Goal: Transaction & Acquisition: Subscribe to service/newsletter

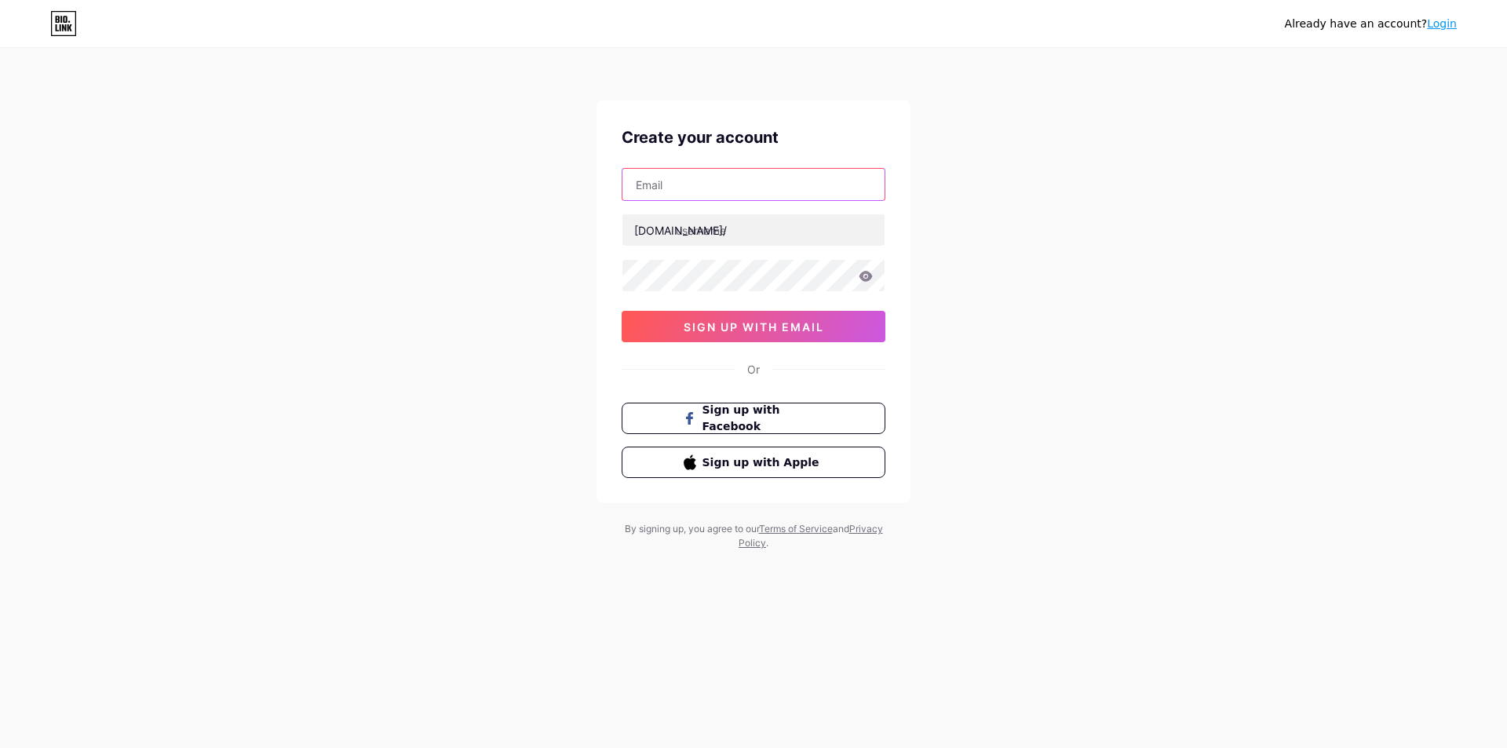
click at [771, 188] on input "text" at bounding box center [754, 184] width 262 height 31
click at [1109, 231] on div "Already have an account? Login Create your account bio.link/ 0cAFcWeA4ktp1qwM7o…" at bounding box center [753, 300] width 1507 height 601
click at [698, 189] on input "text" at bounding box center [754, 184] width 262 height 31
paste input "[EMAIL_ADDRESS][DOMAIN_NAME]"
type input "[EMAIL_ADDRESS][DOMAIN_NAME]"
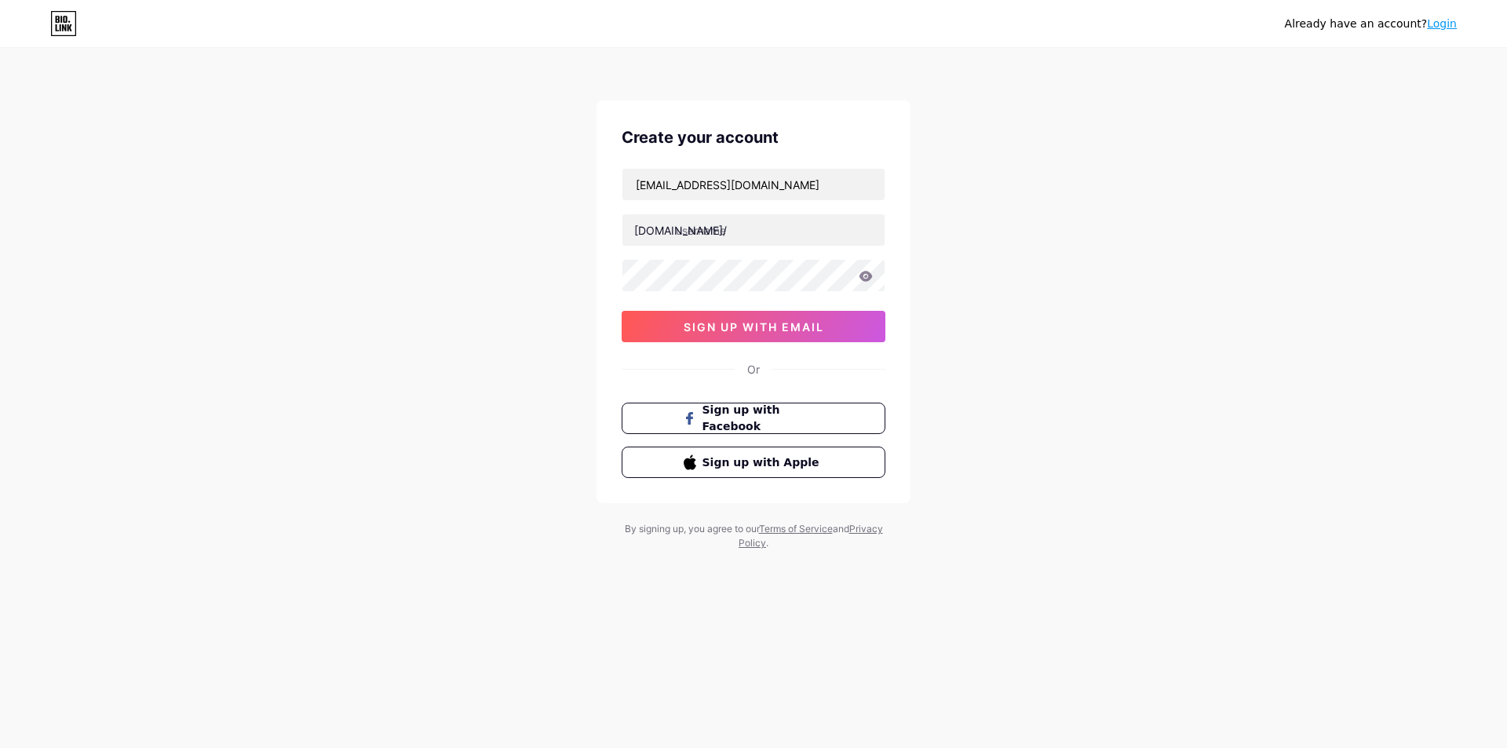
click at [863, 278] on icon at bounding box center [866, 276] width 13 height 10
click at [868, 276] on icon at bounding box center [866, 276] width 14 height 11
click at [776, 177] on input "[EMAIL_ADDRESS][DOMAIN_NAME]" at bounding box center [754, 184] width 262 height 31
click at [766, 228] on input "text" at bounding box center [754, 229] width 262 height 31
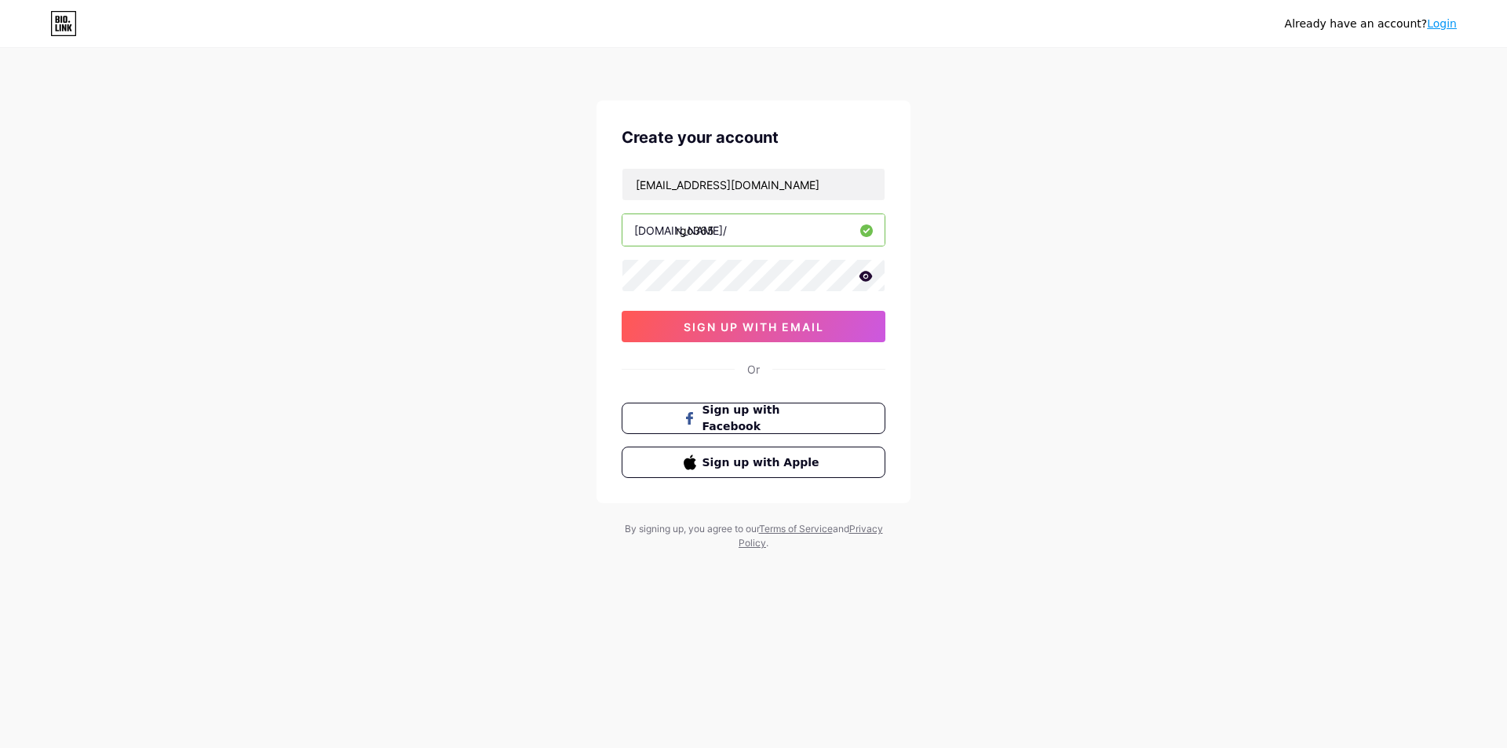
type input "rgo365"
click at [1046, 248] on div "Already have an account? Login Create your account hurrywaxxy@gmail.com bio.lin…" at bounding box center [753, 300] width 1507 height 601
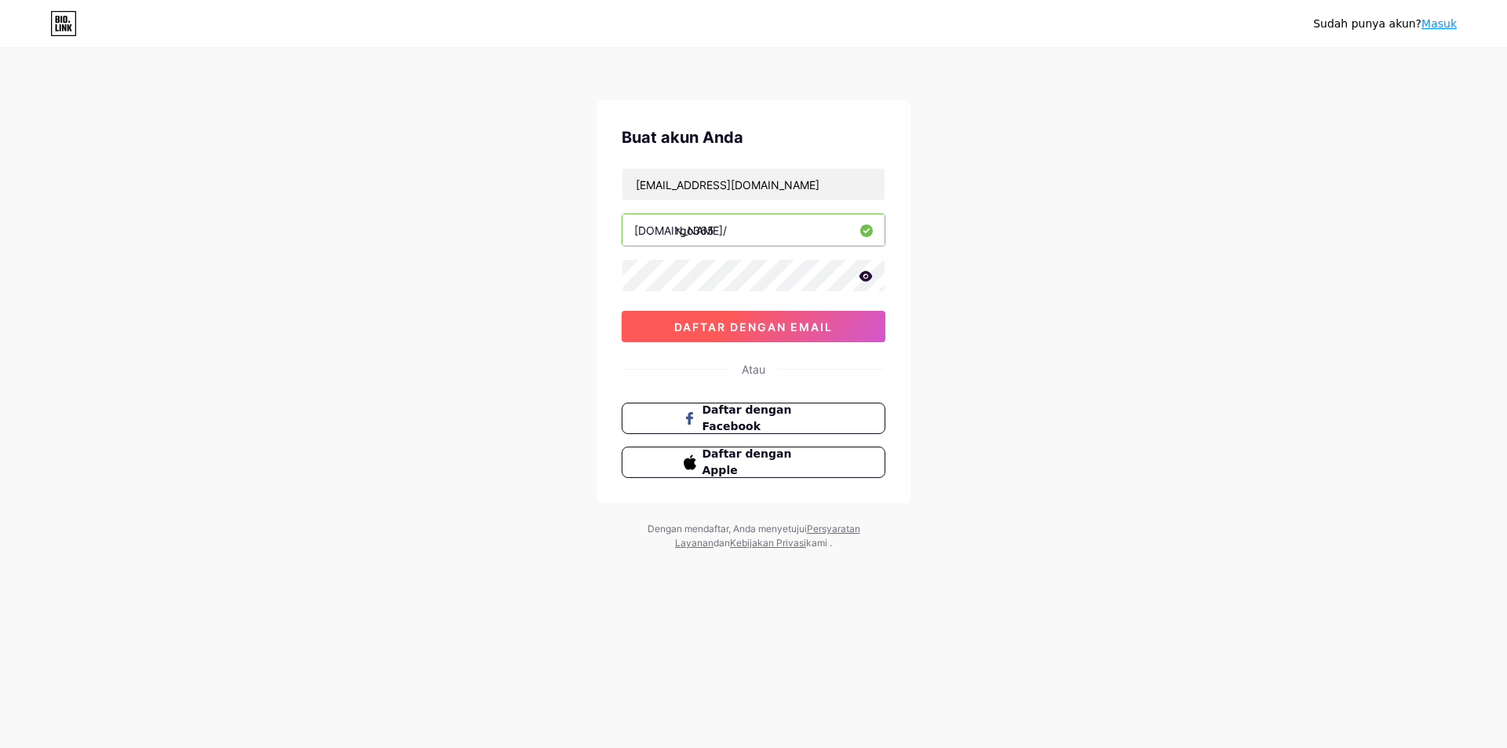
click at [769, 328] on font "daftar dengan email" at bounding box center [753, 326] width 159 height 13
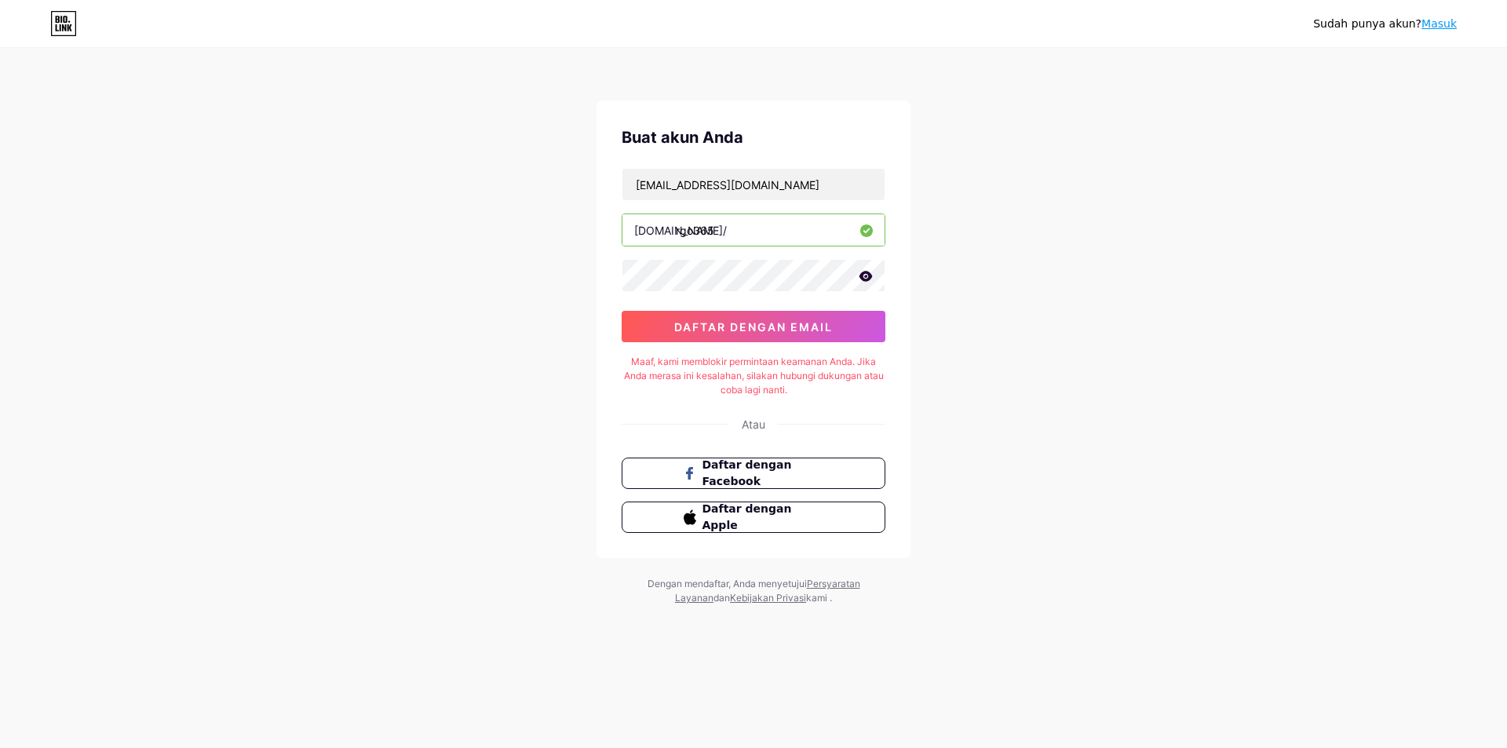
drag, startPoint x: 222, startPoint y: 236, endPoint x: 568, endPoint y: 232, distance: 345.5
click at [224, 235] on div "Sudah punya akun? Masuk Buat akun Anda hurrywaxxy@gmail.com bio.link/ rgo365 0c…" at bounding box center [753, 328] width 1507 height 656
click at [768, 323] on font "daftar dengan email" at bounding box center [753, 326] width 159 height 13
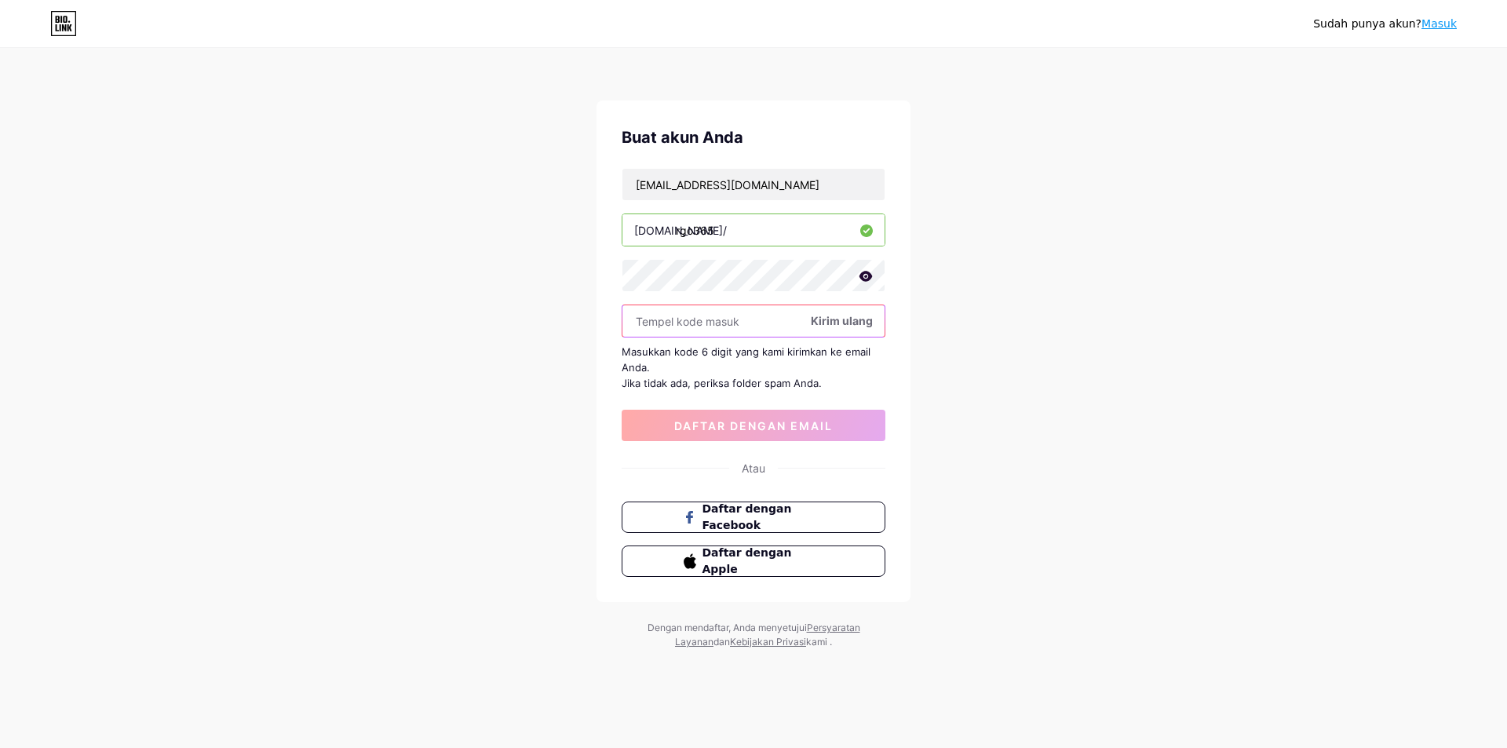
click at [759, 311] on input "text" at bounding box center [754, 320] width 262 height 31
type input "881335"
click at [794, 420] on font "daftar dengan email" at bounding box center [753, 425] width 159 height 13
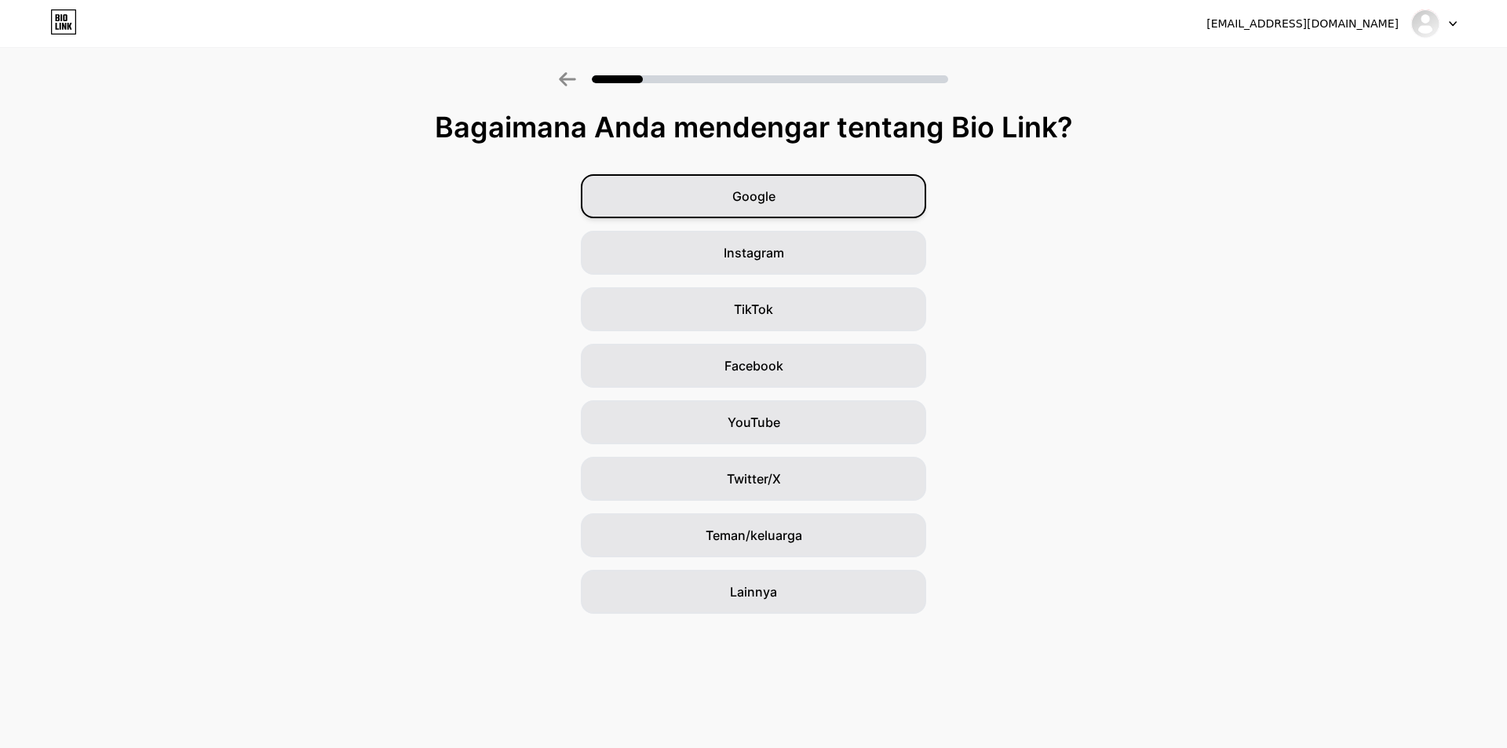
click at [767, 196] on font "Google" at bounding box center [754, 196] width 43 height 16
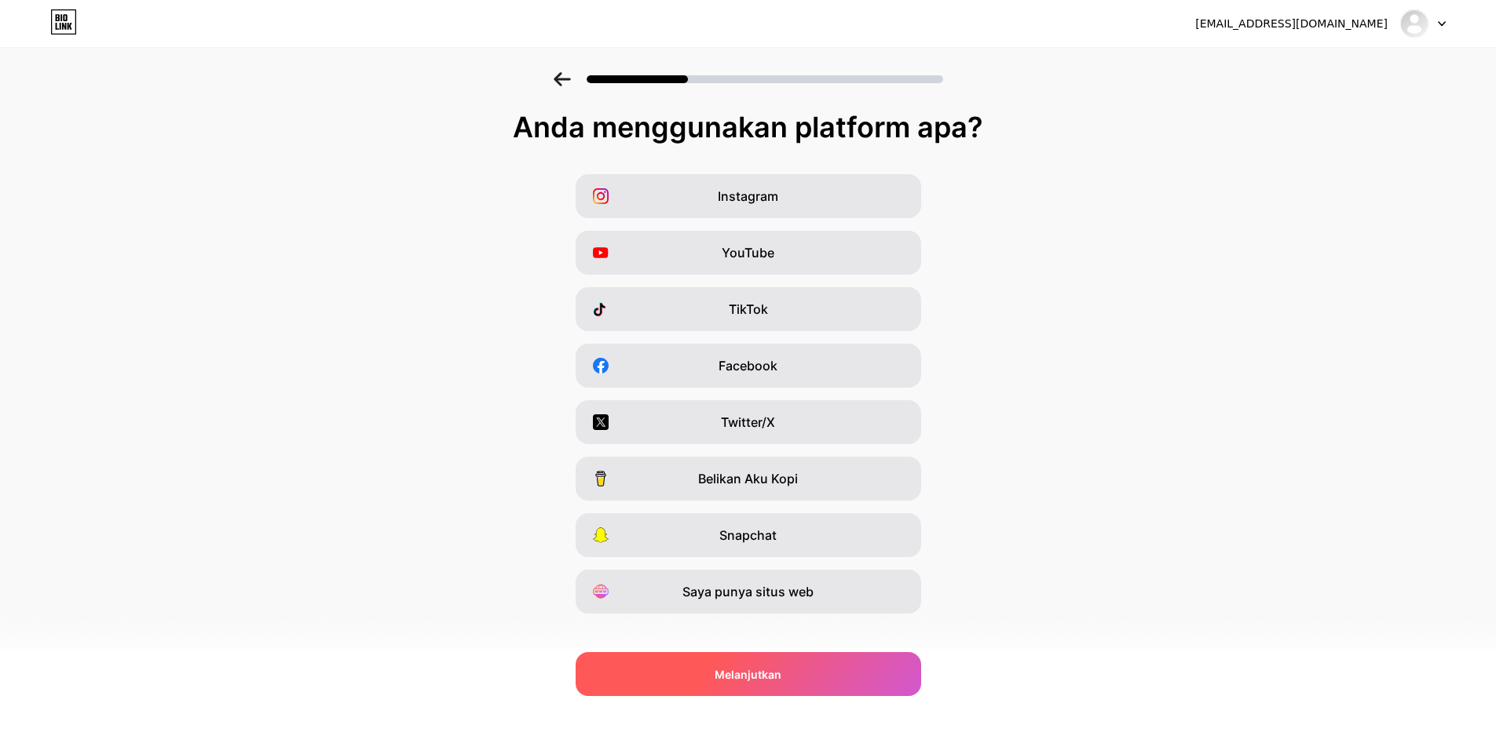
click at [773, 679] on font "Melanjutkan" at bounding box center [747, 674] width 67 height 13
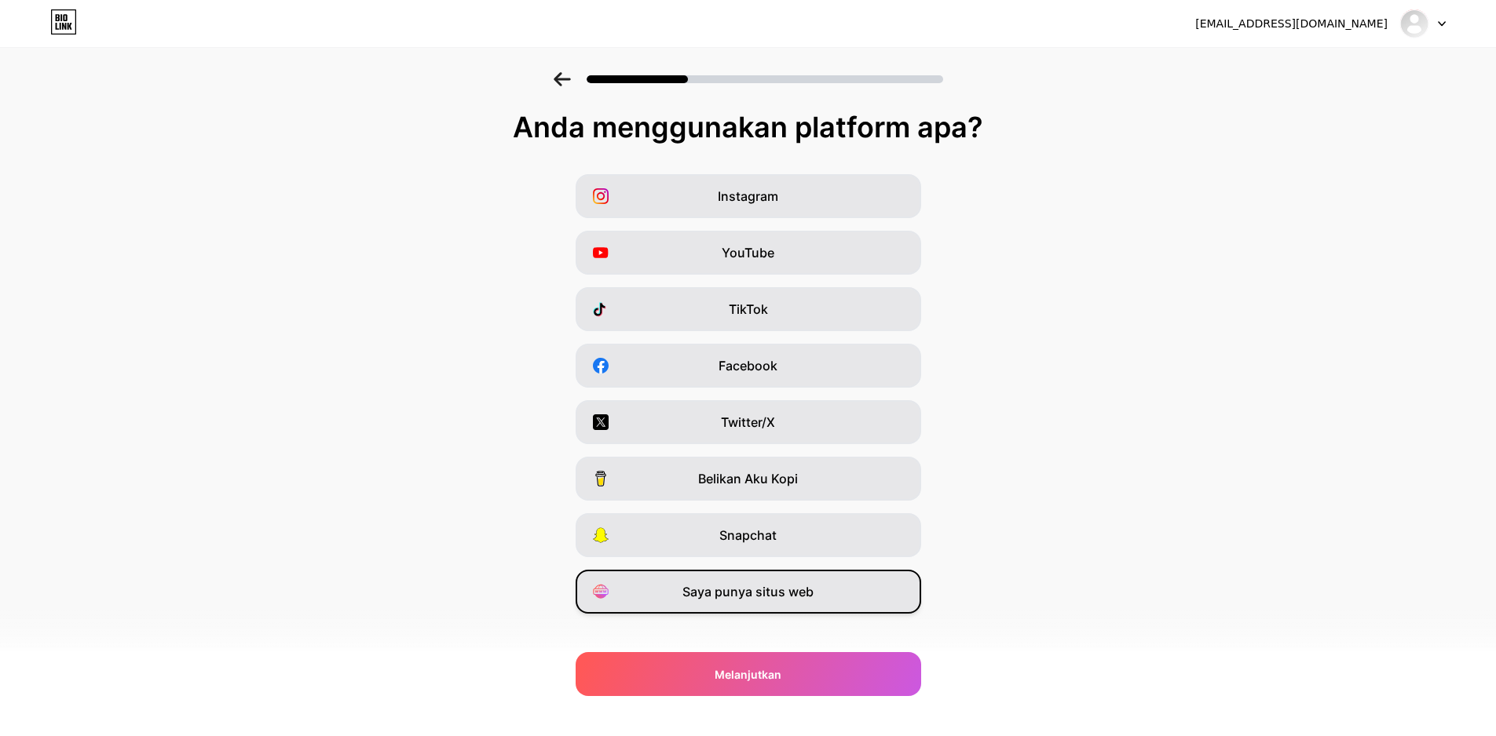
click at [797, 590] on font "Saya punya situs web" at bounding box center [747, 592] width 131 height 16
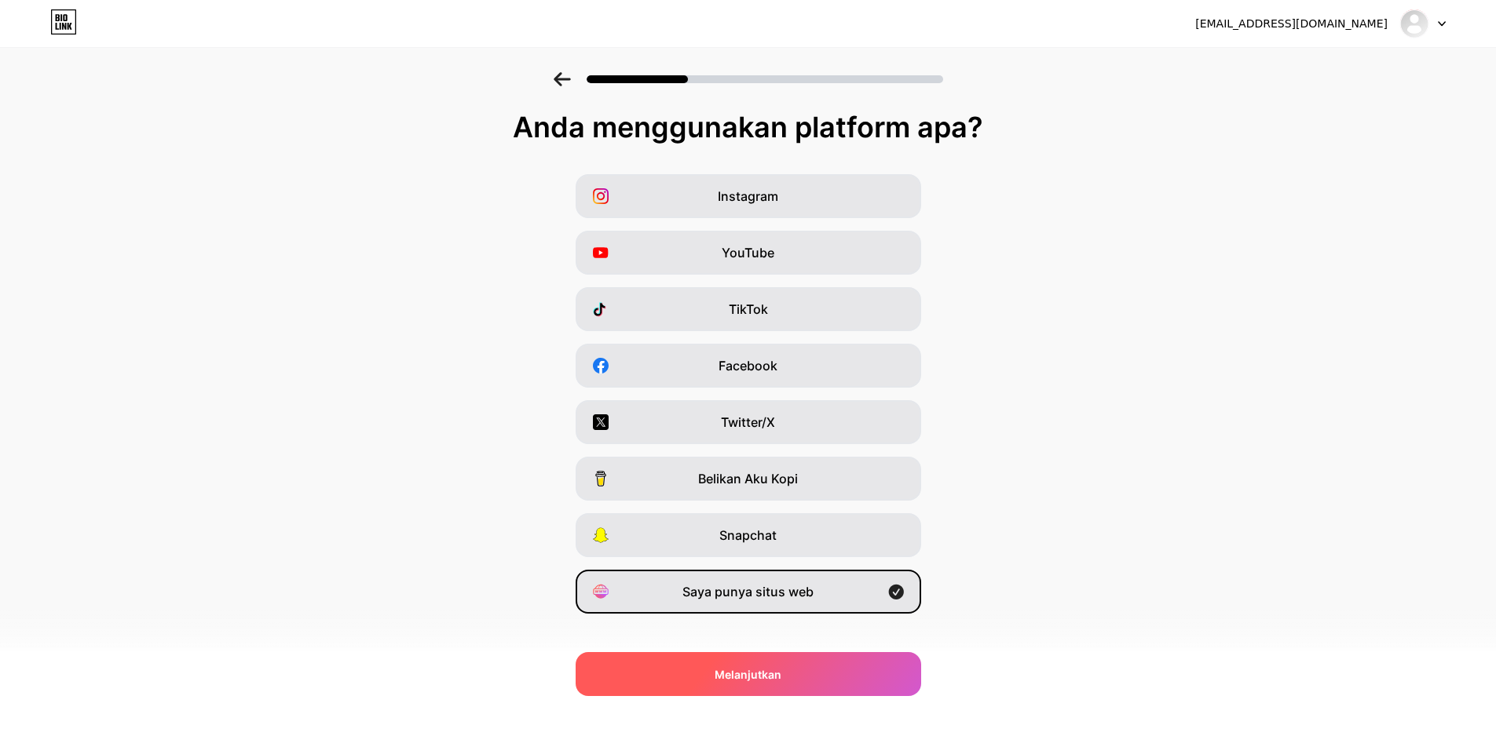
click at [775, 668] on font "Melanjutkan" at bounding box center [747, 674] width 67 height 13
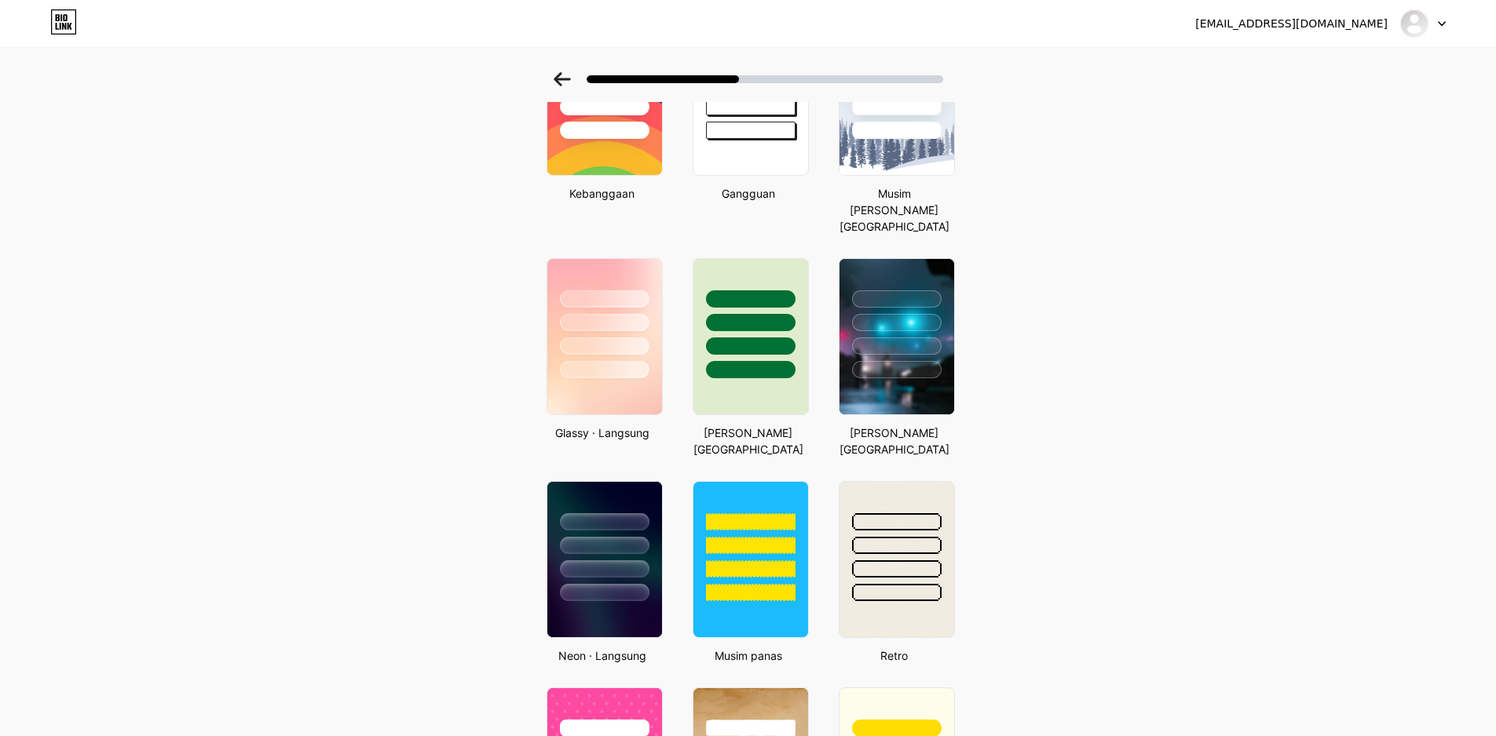
scroll to position [183, 0]
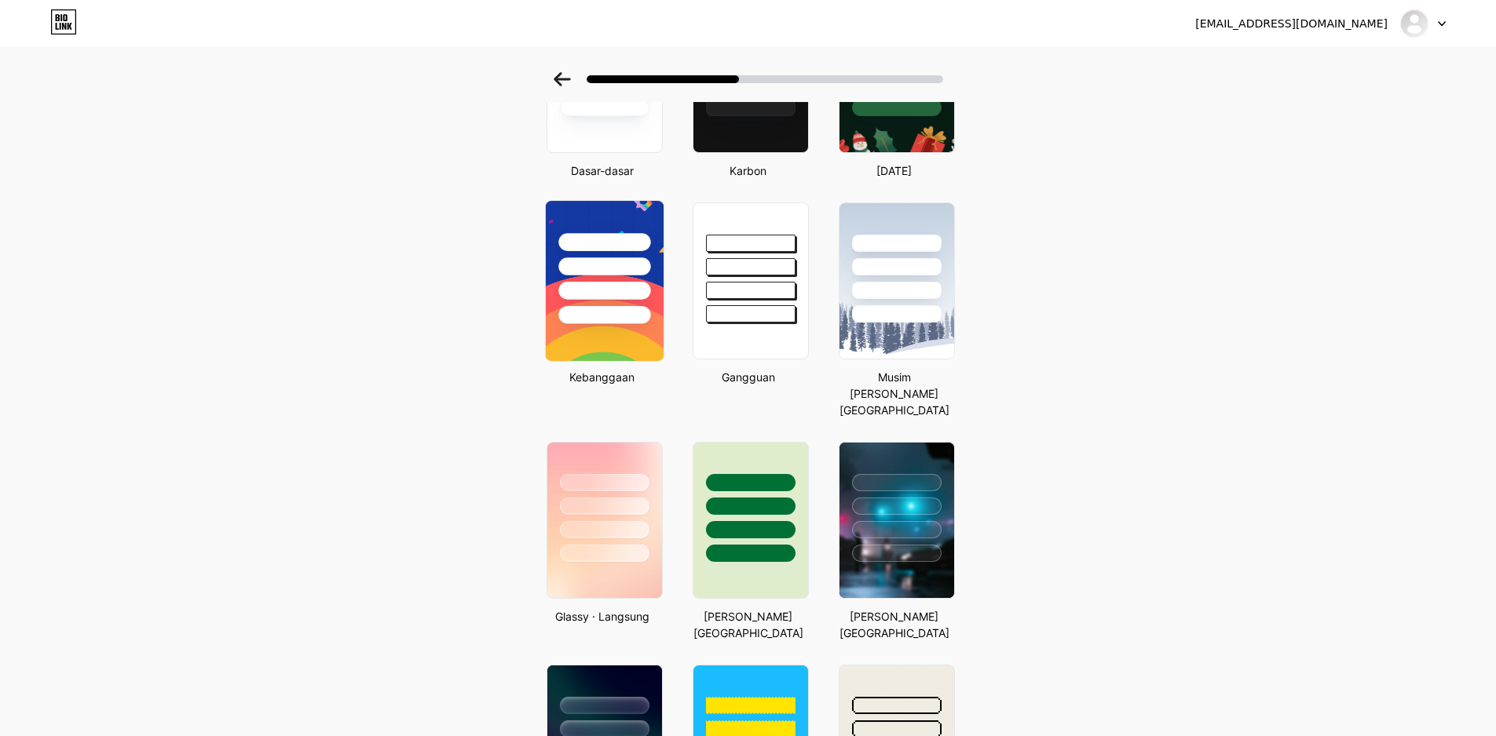
click at [612, 305] on div at bounding box center [604, 262] width 118 height 123
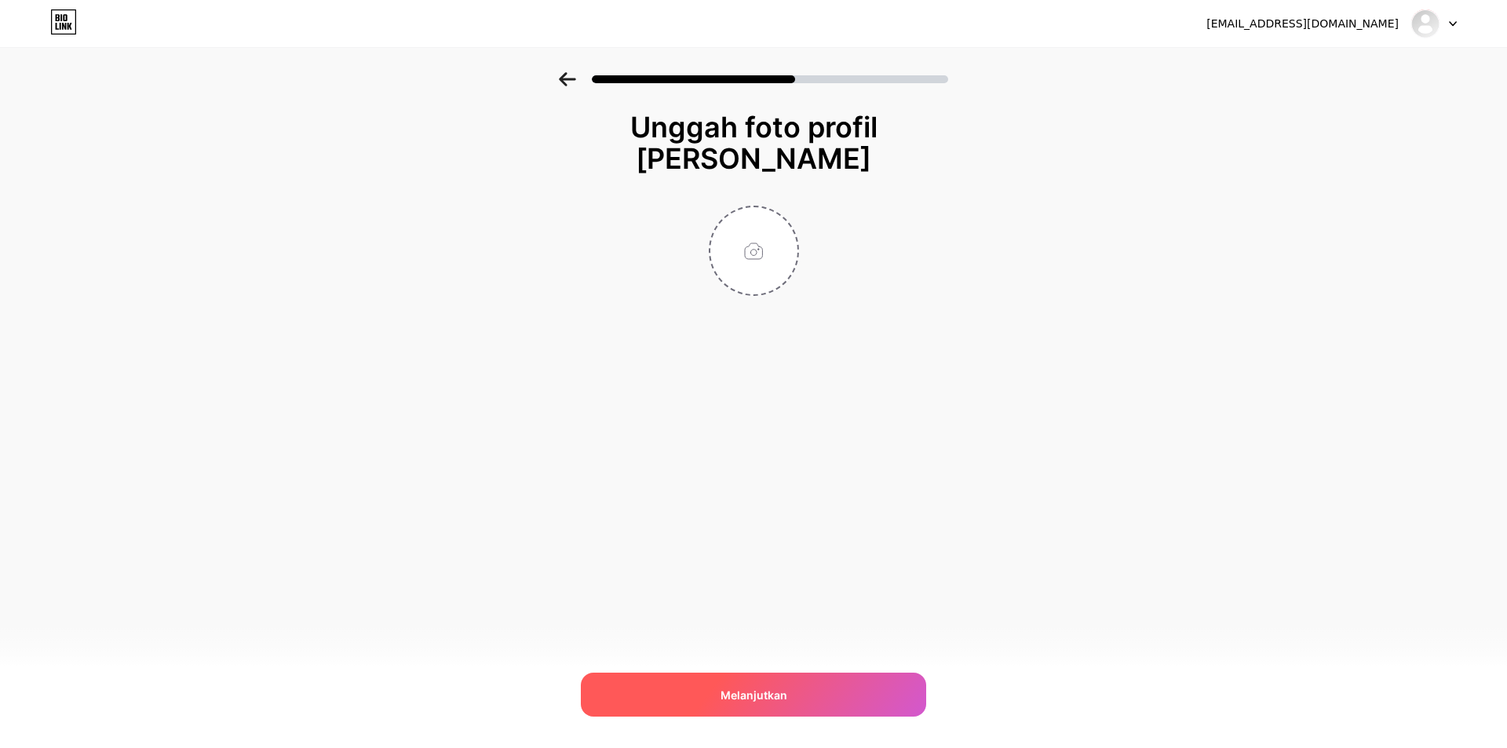
click at [773, 689] on font "Melanjutkan" at bounding box center [754, 695] width 67 height 13
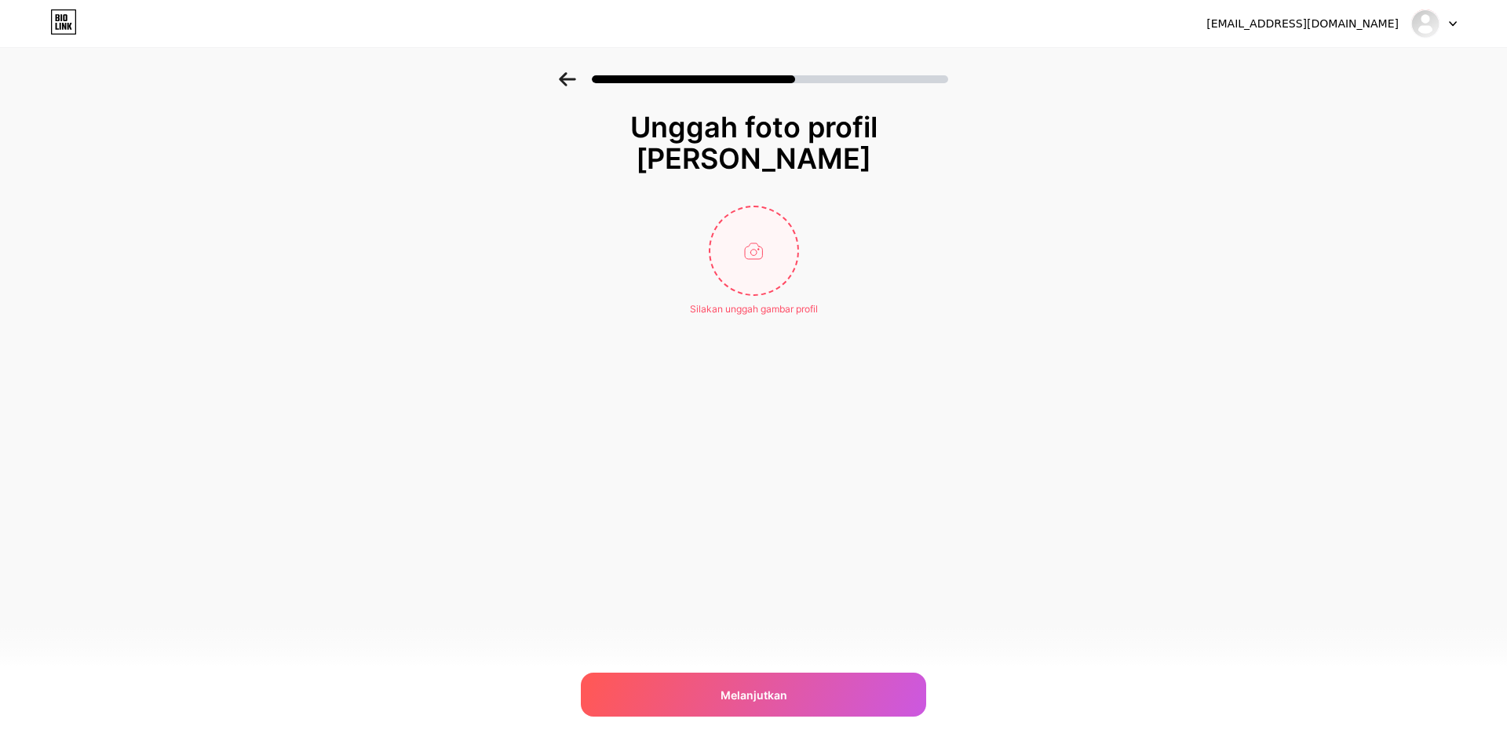
click at [771, 271] on input "file" at bounding box center [754, 250] width 87 height 87
type input "C:\fakepath\285.jpg"
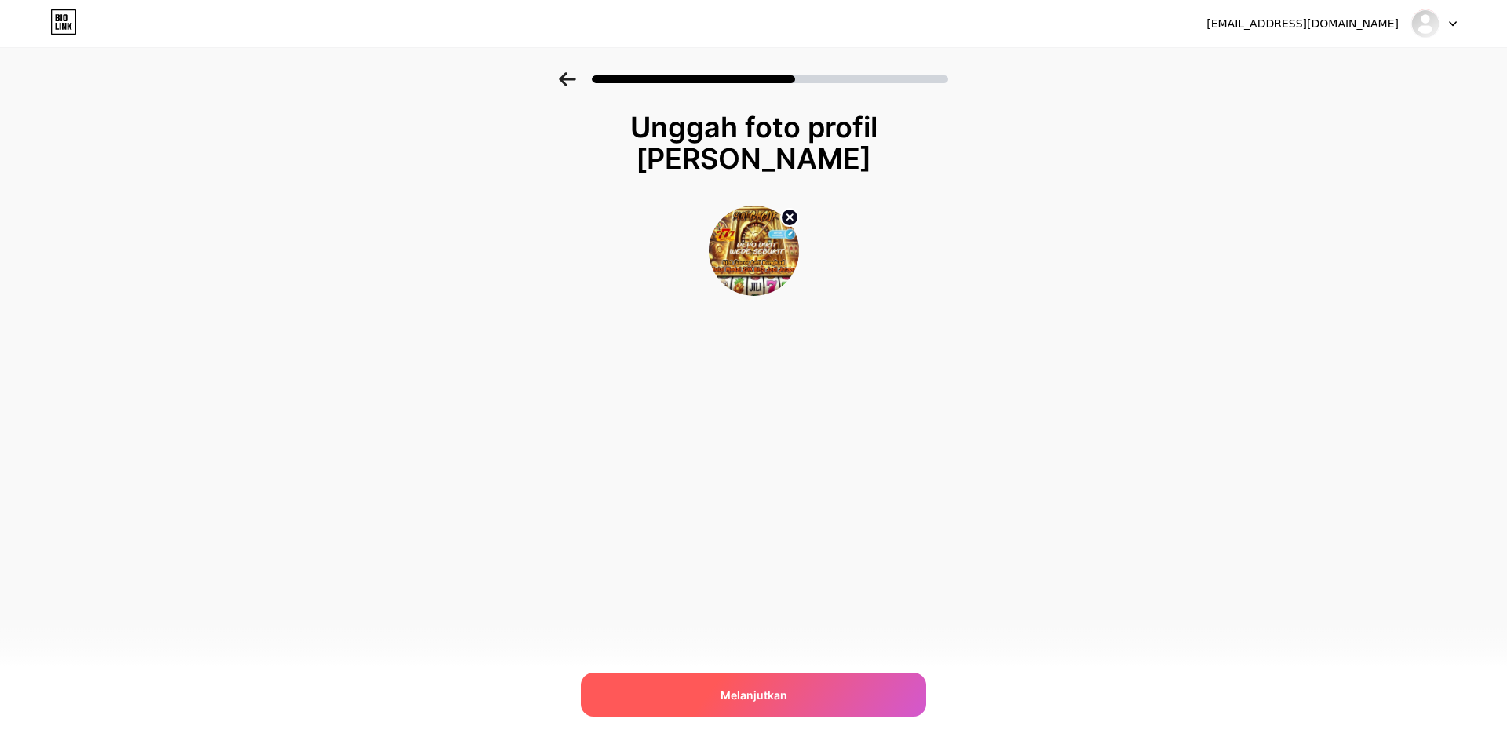
click at [744, 697] on font "Melanjutkan" at bounding box center [754, 695] width 67 height 13
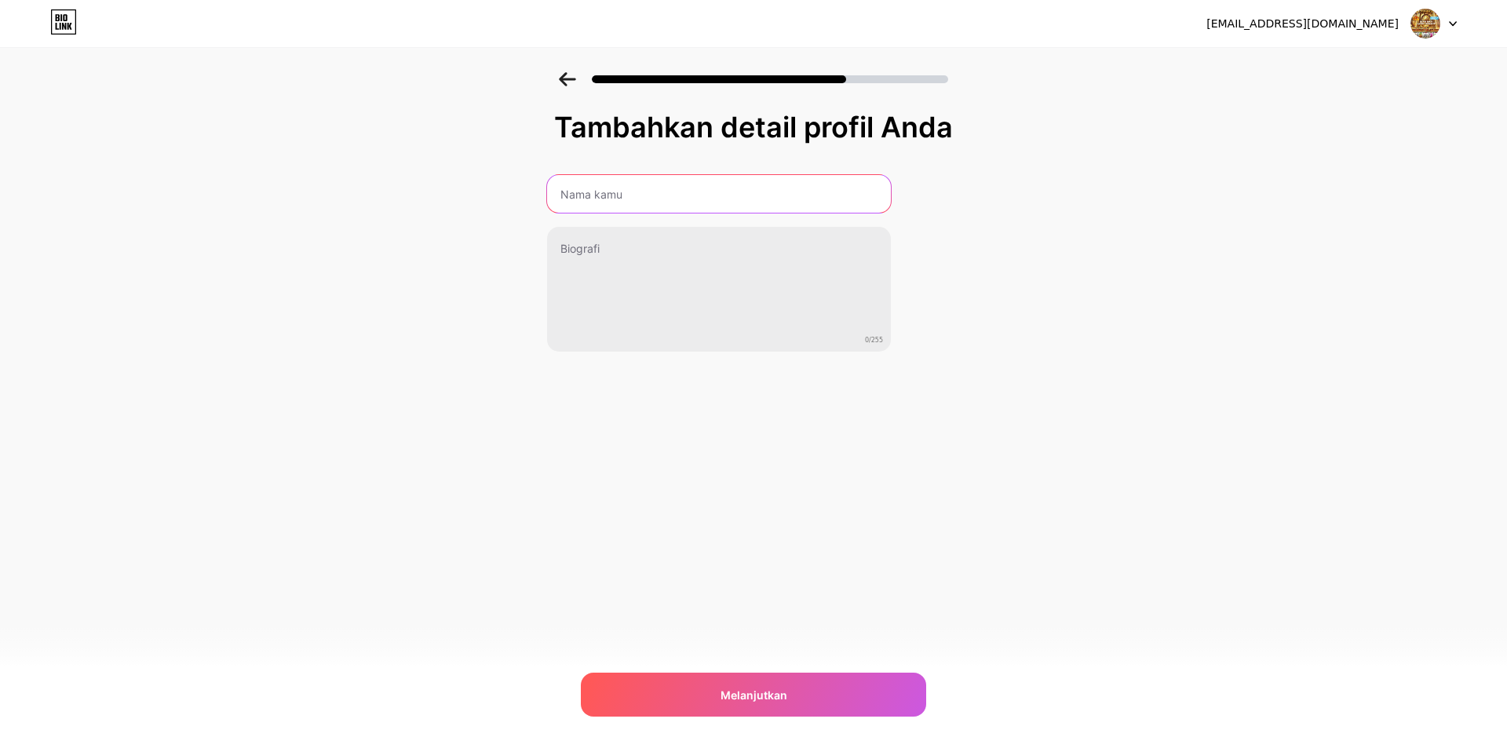
click at [641, 208] on input "text" at bounding box center [719, 194] width 344 height 38
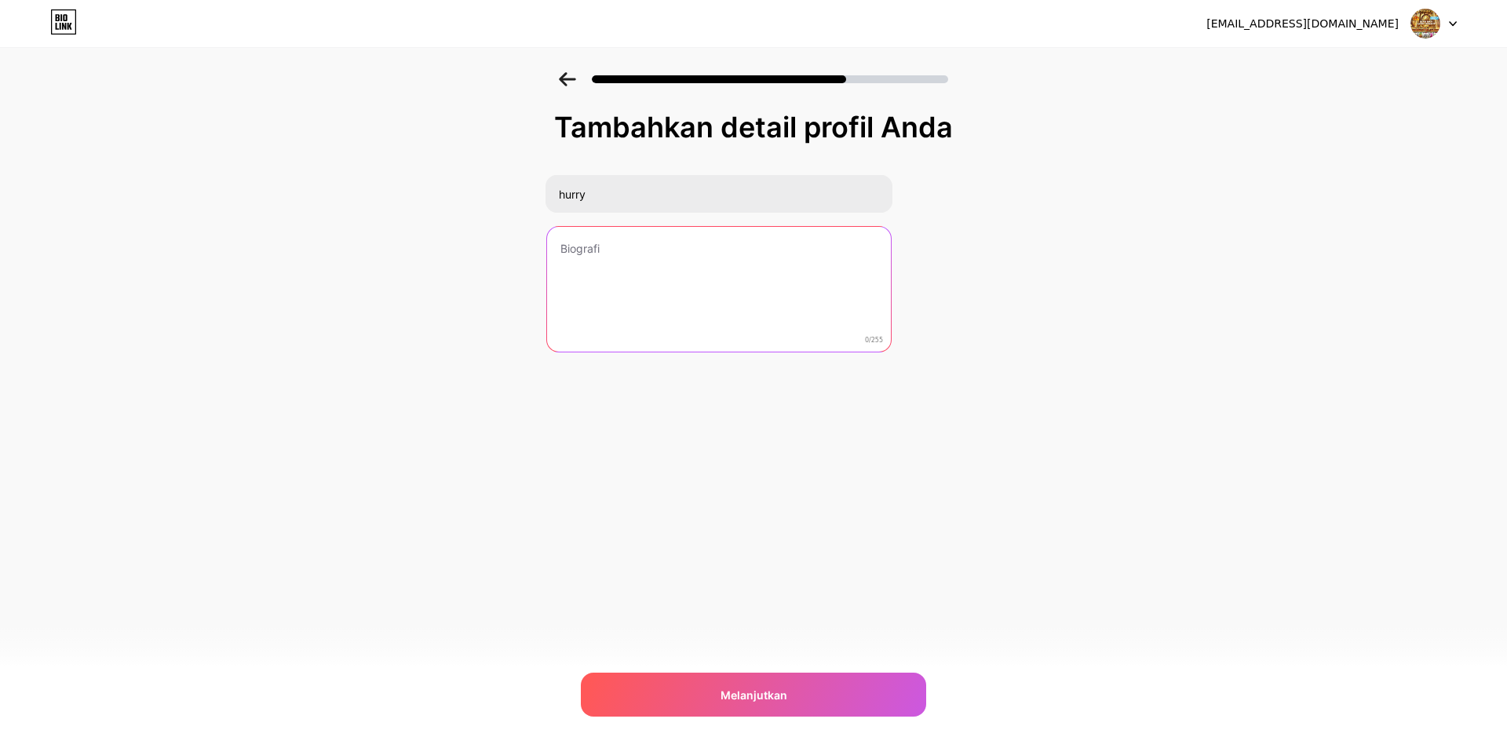
click at [641, 256] on textarea at bounding box center [719, 290] width 344 height 126
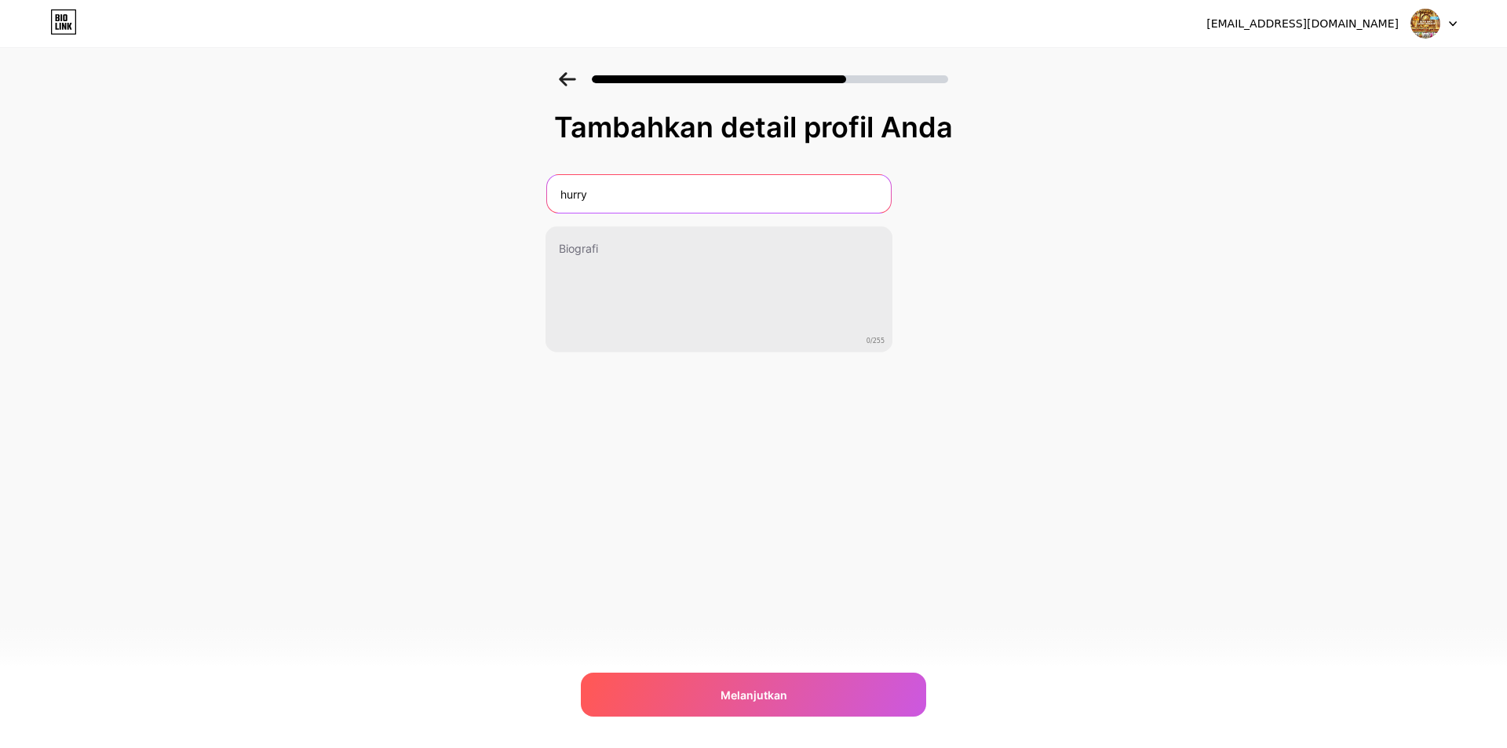
click at [638, 202] on input "hurry" at bounding box center [719, 194] width 344 height 38
type input "a"
type input "RGO365"
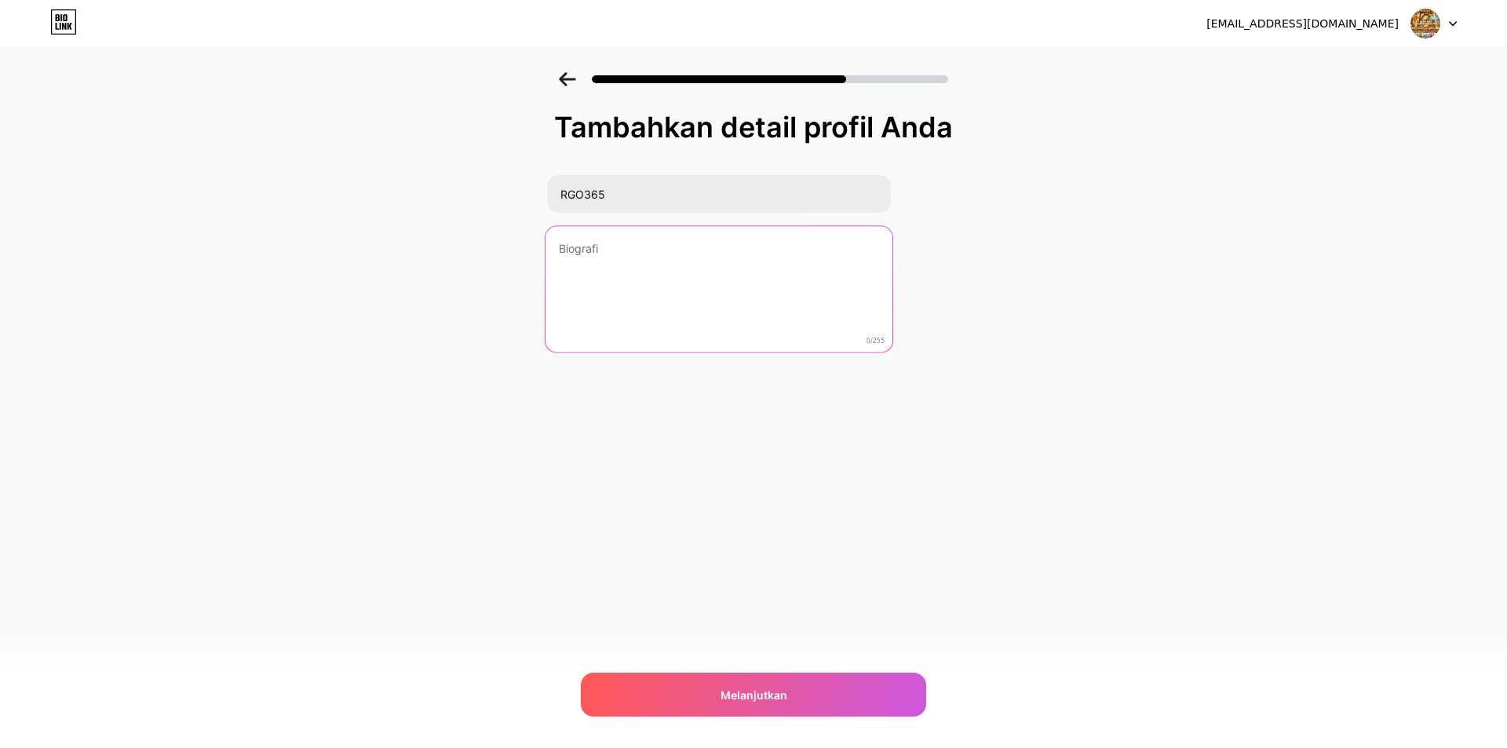
click at [627, 237] on textarea at bounding box center [719, 290] width 347 height 128
click at [791, 263] on textarea at bounding box center [719, 290] width 347 height 128
paste textarea "MPO338 - Rekomendasi Game Mobile Terkini Untuk Semua Pemain"
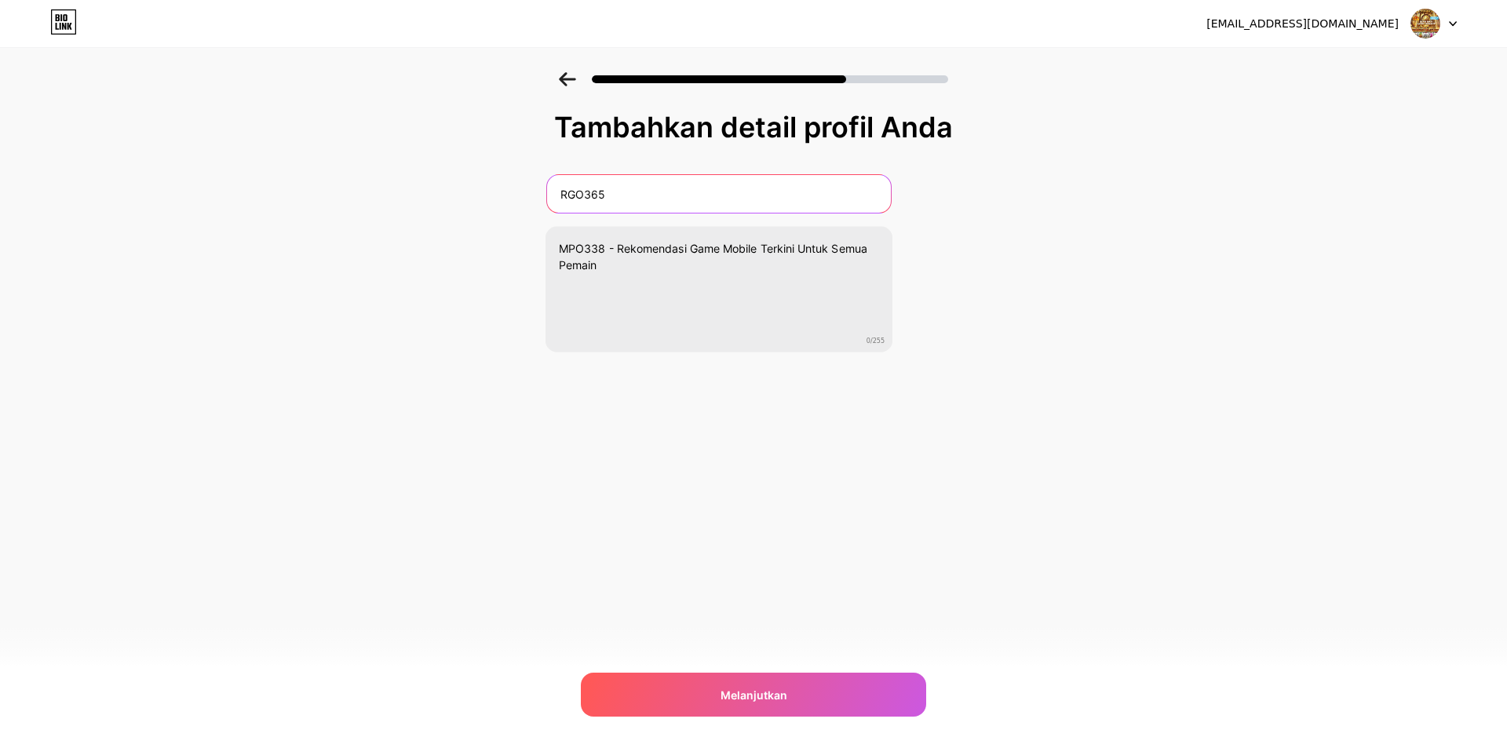
click at [575, 195] on input "RGO365" at bounding box center [719, 194] width 344 height 38
click at [575, 195] on input "RGO365" at bounding box center [719, 194] width 347 height 38
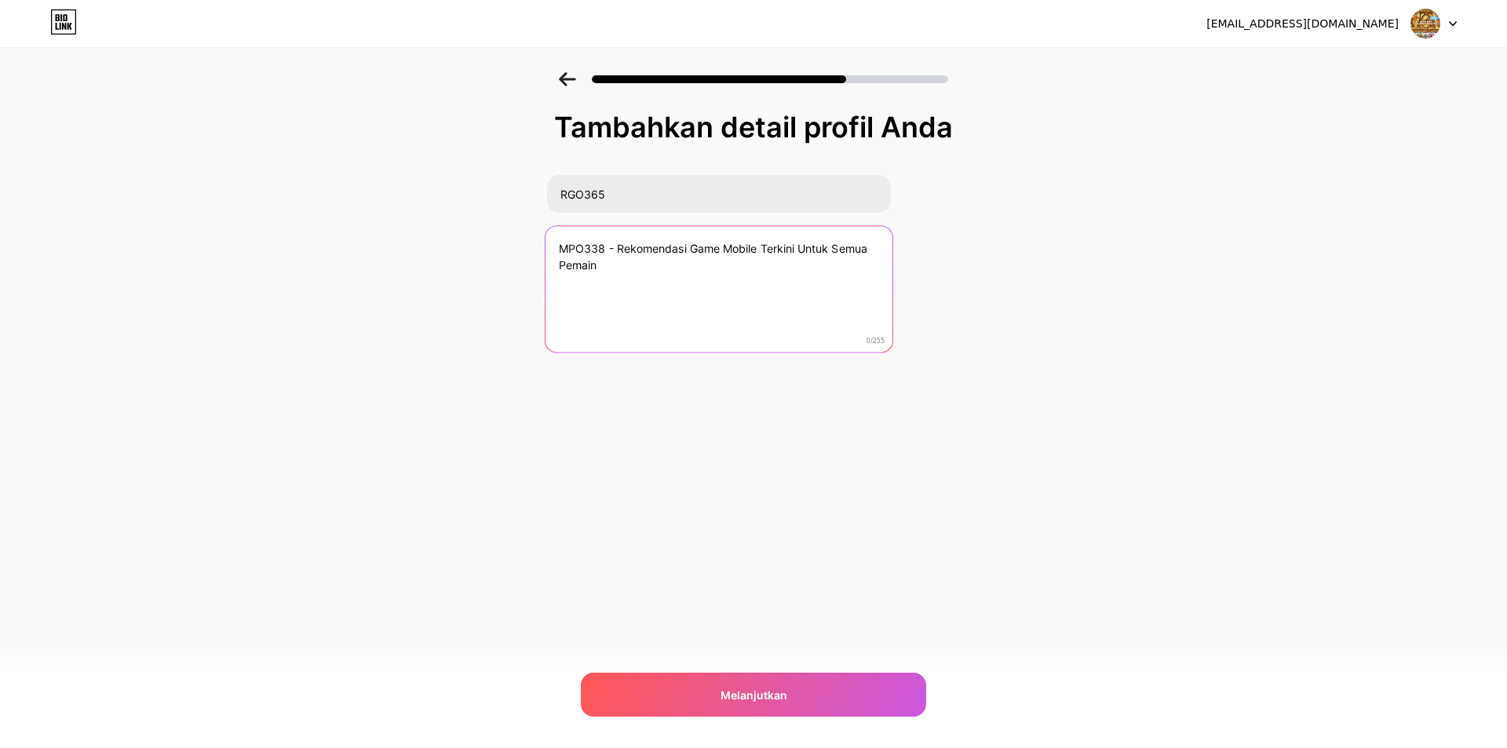
click at [583, 249] on textarea "MPO338 - Rekomendasi Game Mobile Terkini Untuk Semua Pemain" at bounding box center [719, 290] width 347 height 128
click at [587, 249] on textarea "MPO338 - Rekomendasi Game Mobile Terkini Untuk Semua Pemain" at bounding box center [719, 290] width 347 height 128
paste textarea "RGO365"
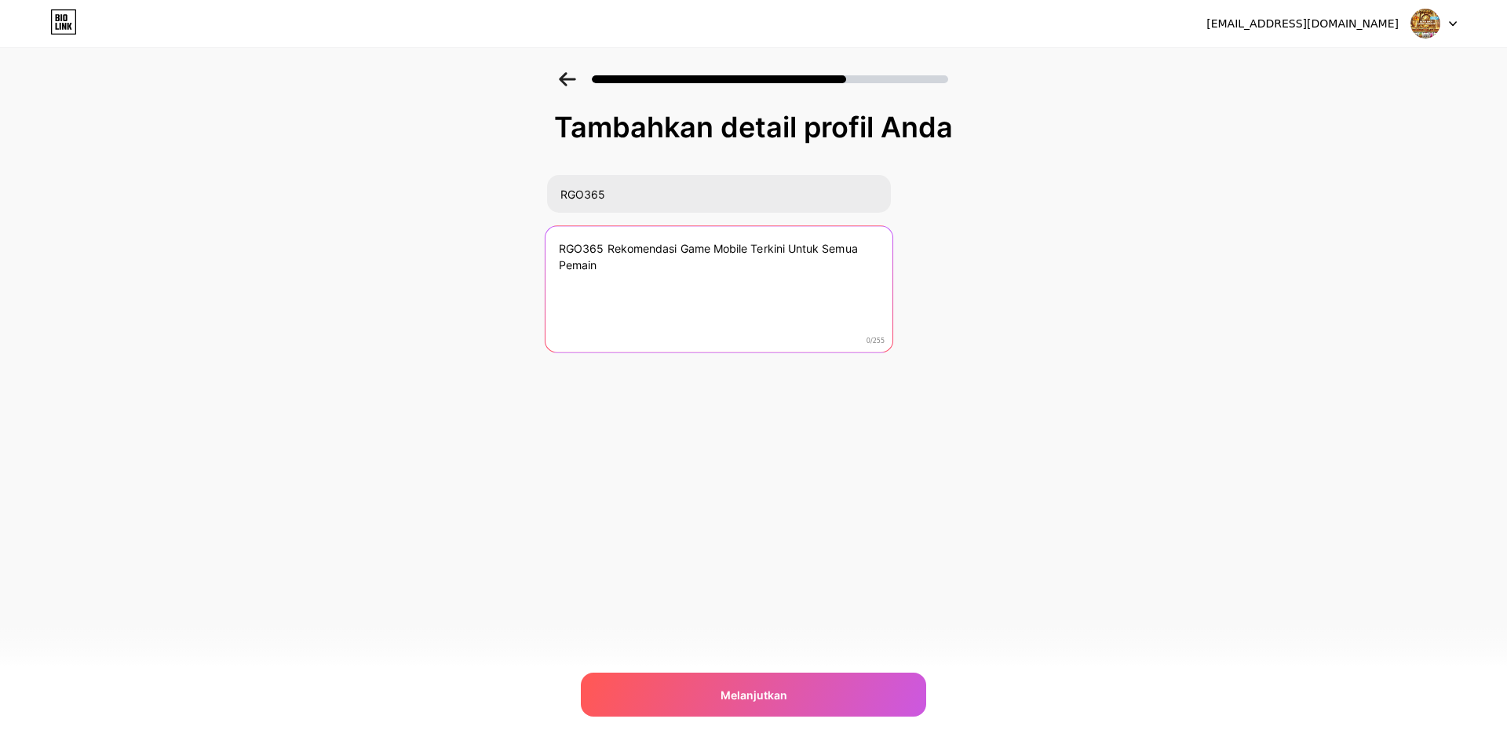
click at [641, 269] on textarea "RGO365 Rekomendasi Game Mobile Terkini Untuk Semua Pemain" at bounding box center [719, 290] width 347 height 128
type textarea "RGO365 Rekomendasi Game Mobile Terkini Untuk Semua Pemain"
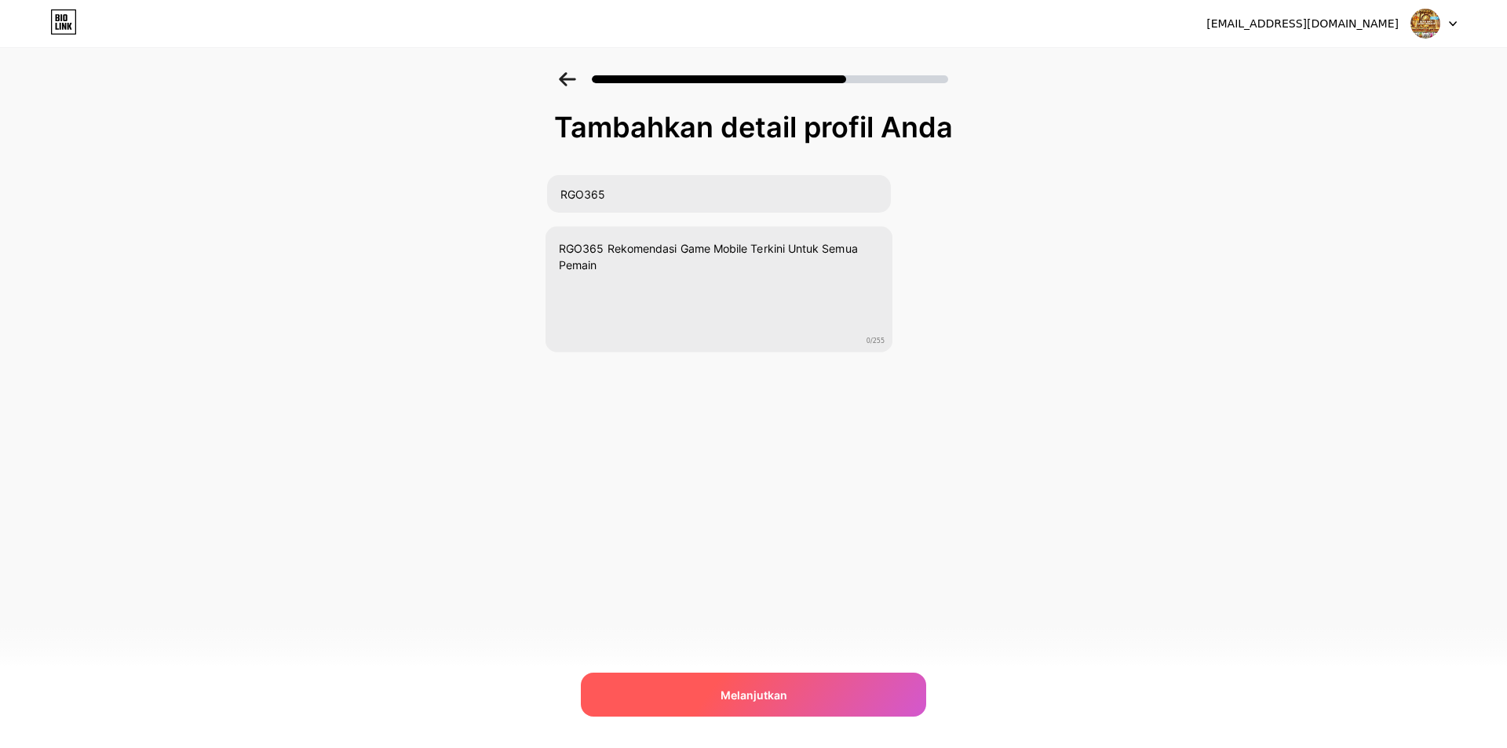
click at [707, 694] on div "Melanjutkan" at bounding box center [753, 695] width 345 height 44
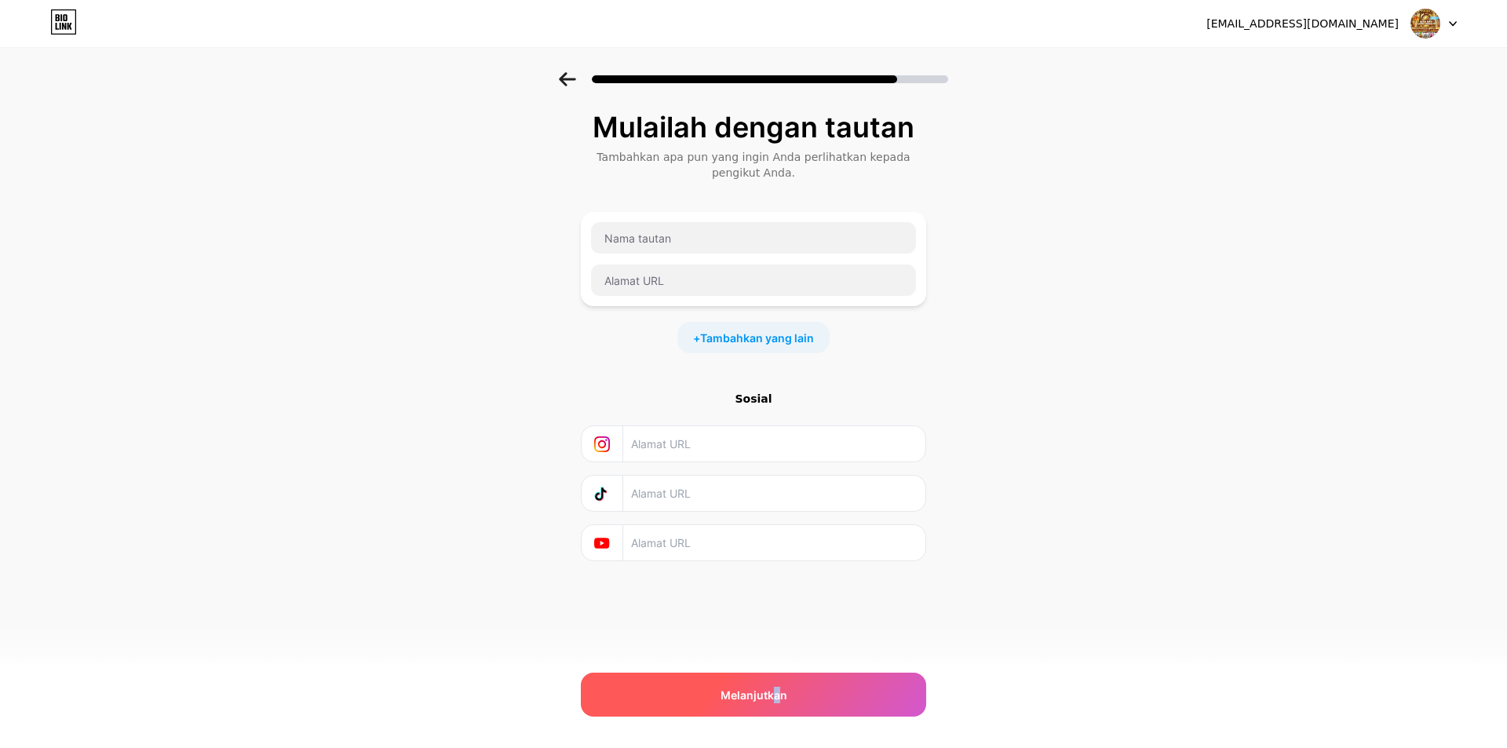
click at [777, 685] on div "Melanjutkan" at bounding box center [753, 695] width 345 height 44
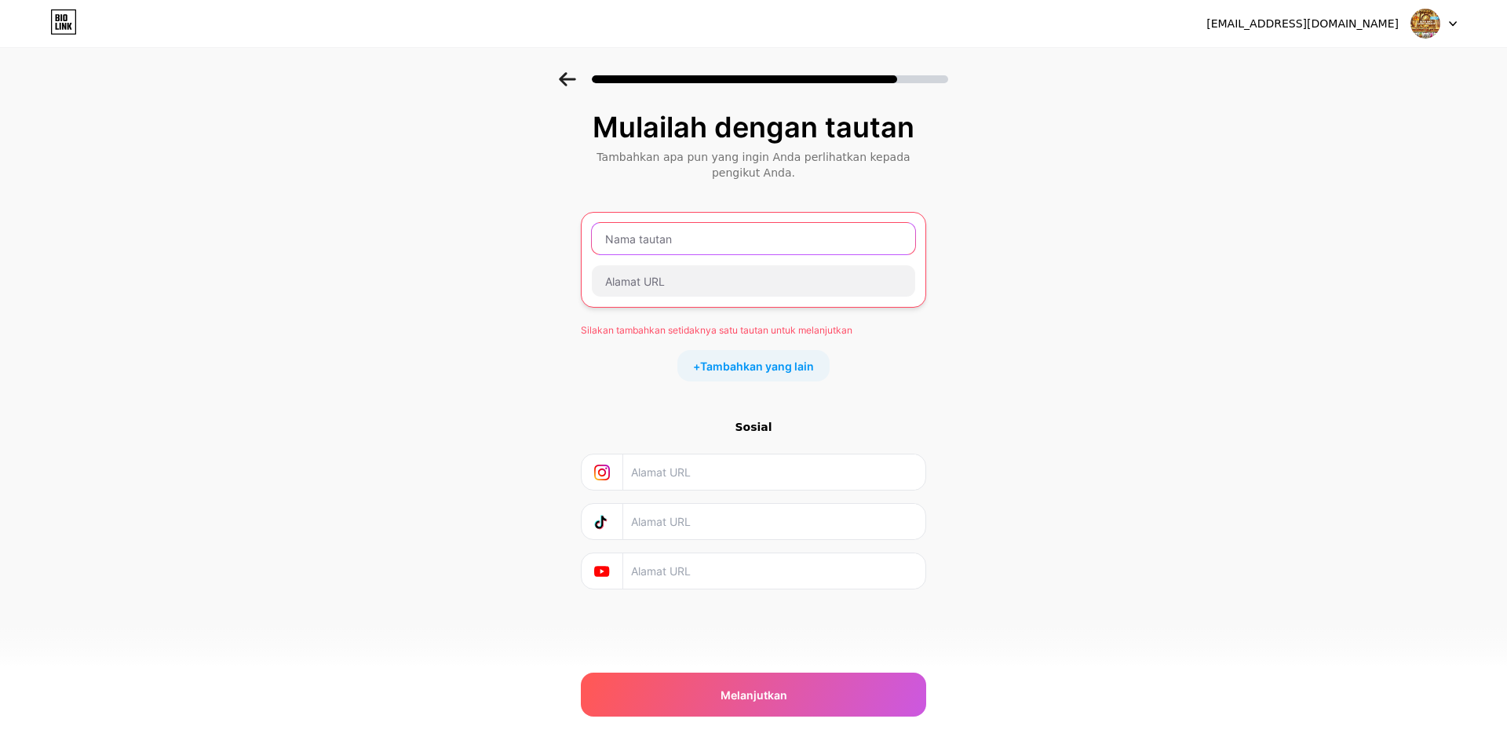
click at [704, 243] on input "text" at bounding box center [753, 238] width 323 height 31
click at [649, 235] on input "text" at bounding box center [753, 238] width 323 height 31
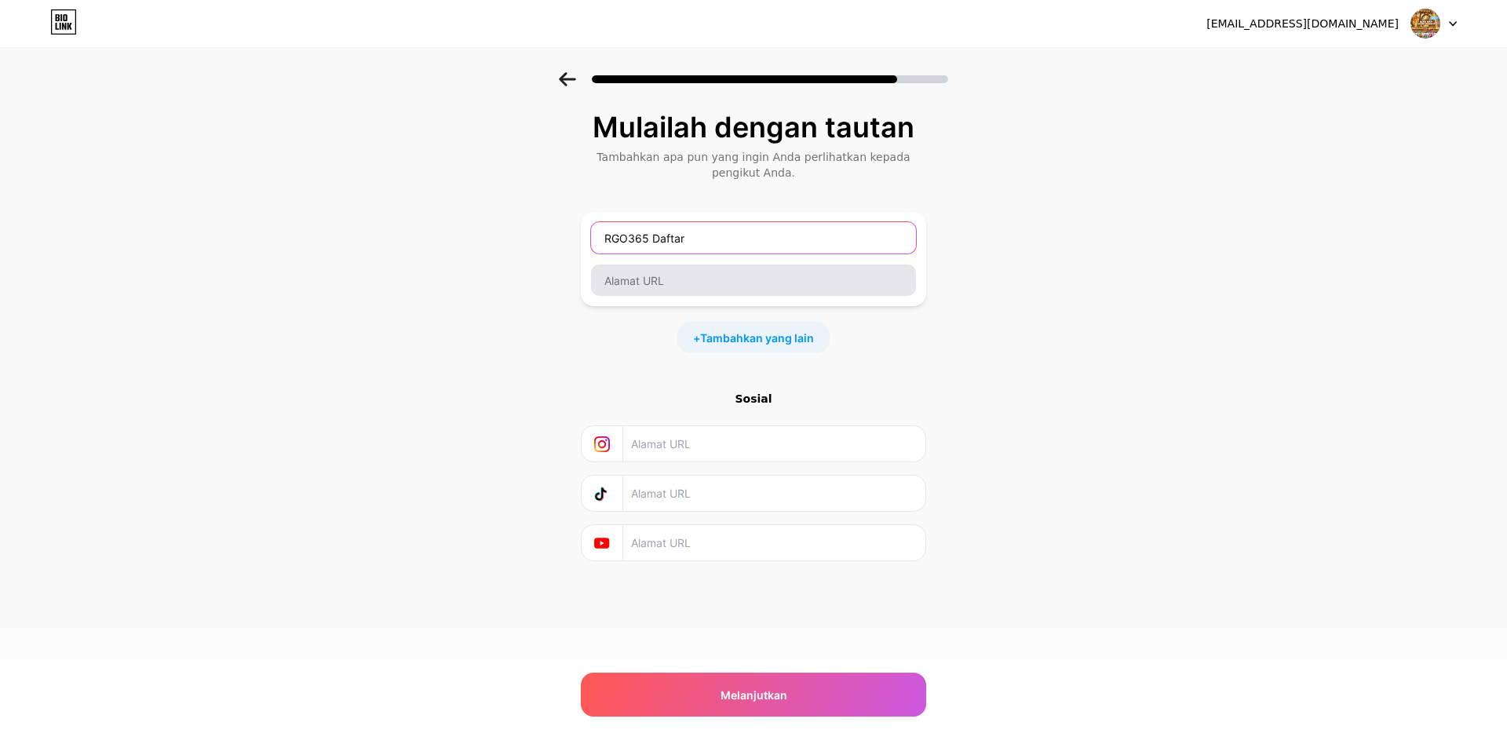
type input "RGO365 Daftar"
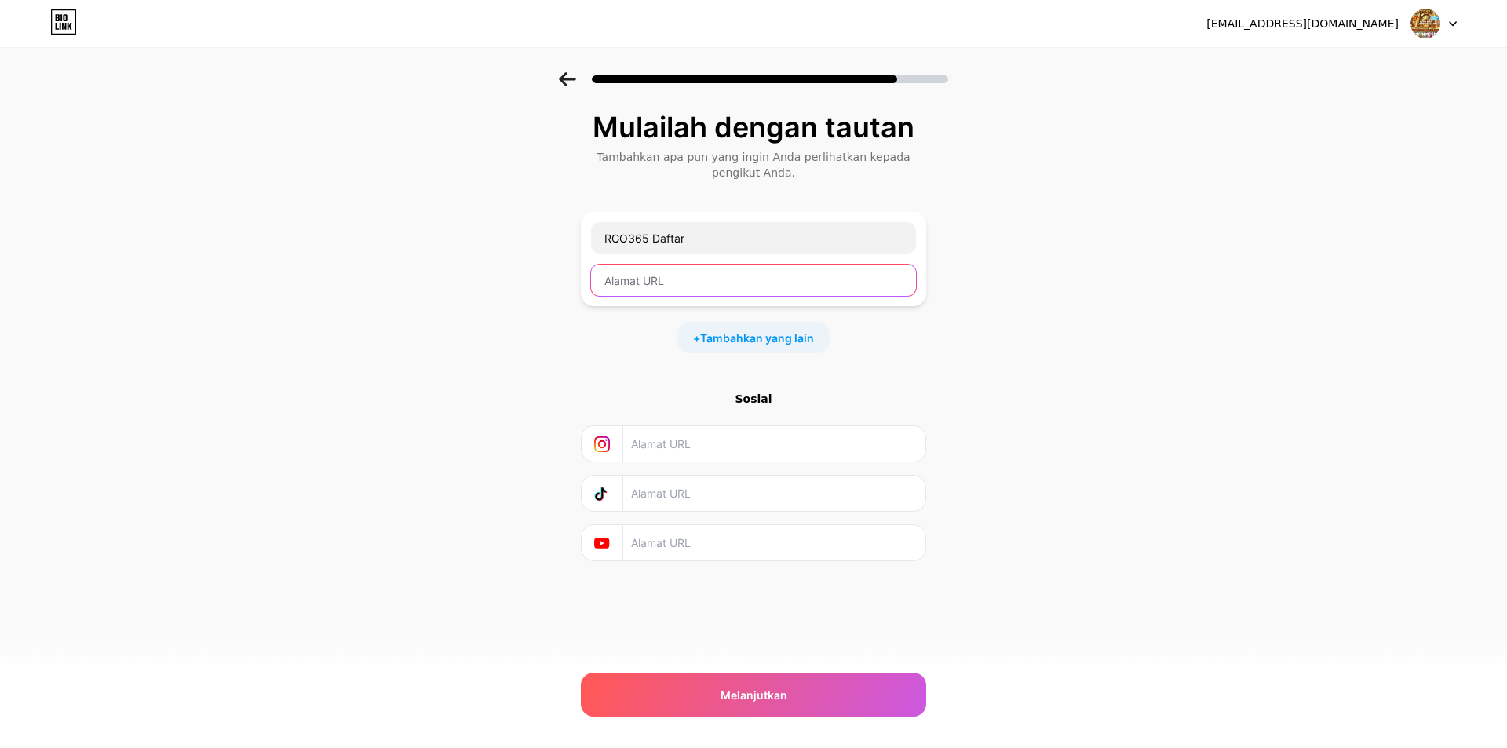
click at [632, 275] on input "text" at bounding box center [753, 280] width 325 height 31
click at [734, 292] on input "text" at bounding box center [753, 280] width 325 height 31
paste input "https://bit.ly/rgo365login"
type input "https://bit.ly/rgo365login"
click at [732, 333] on font "Tambahkan yang lain" at bounding box center [757, 337] width 114 height 13
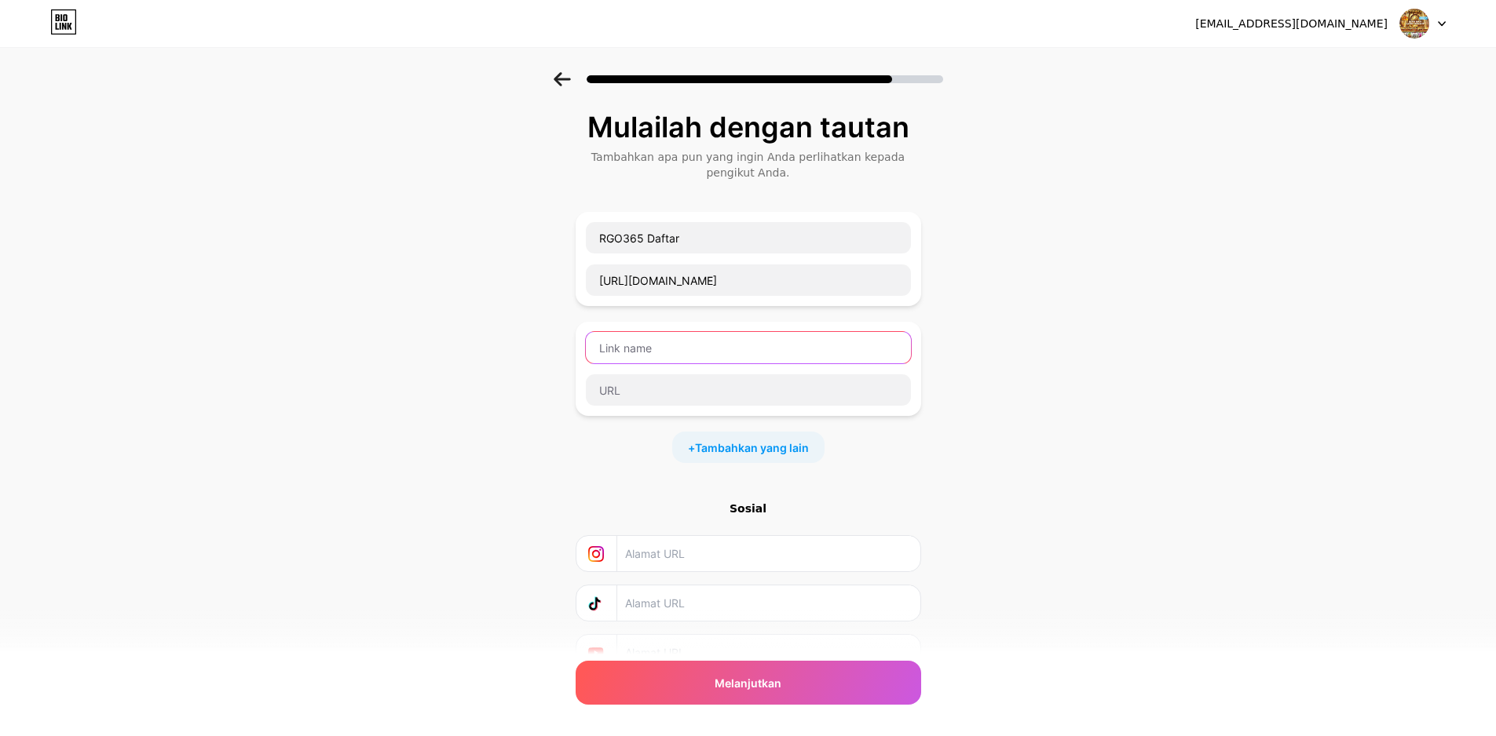
click at [722, 343] on input "text" at bounding box center [748, 347] width 325 height 31
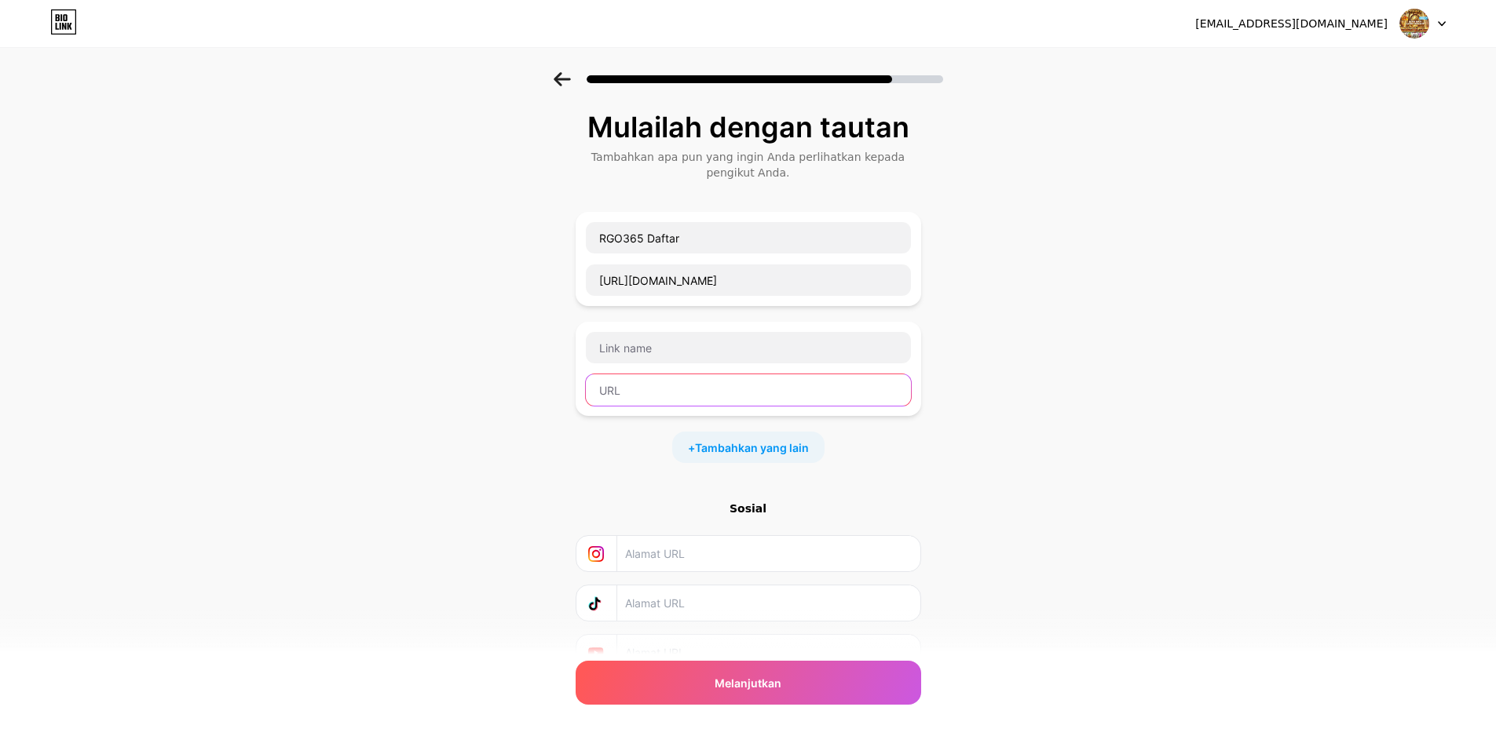
click at [697, 375] on input "text" at bounding box center [748, 390] width 325 height 31
paste input "https://bit.ly/rgo365login"
type input "https://bit.ly/rgo365login"
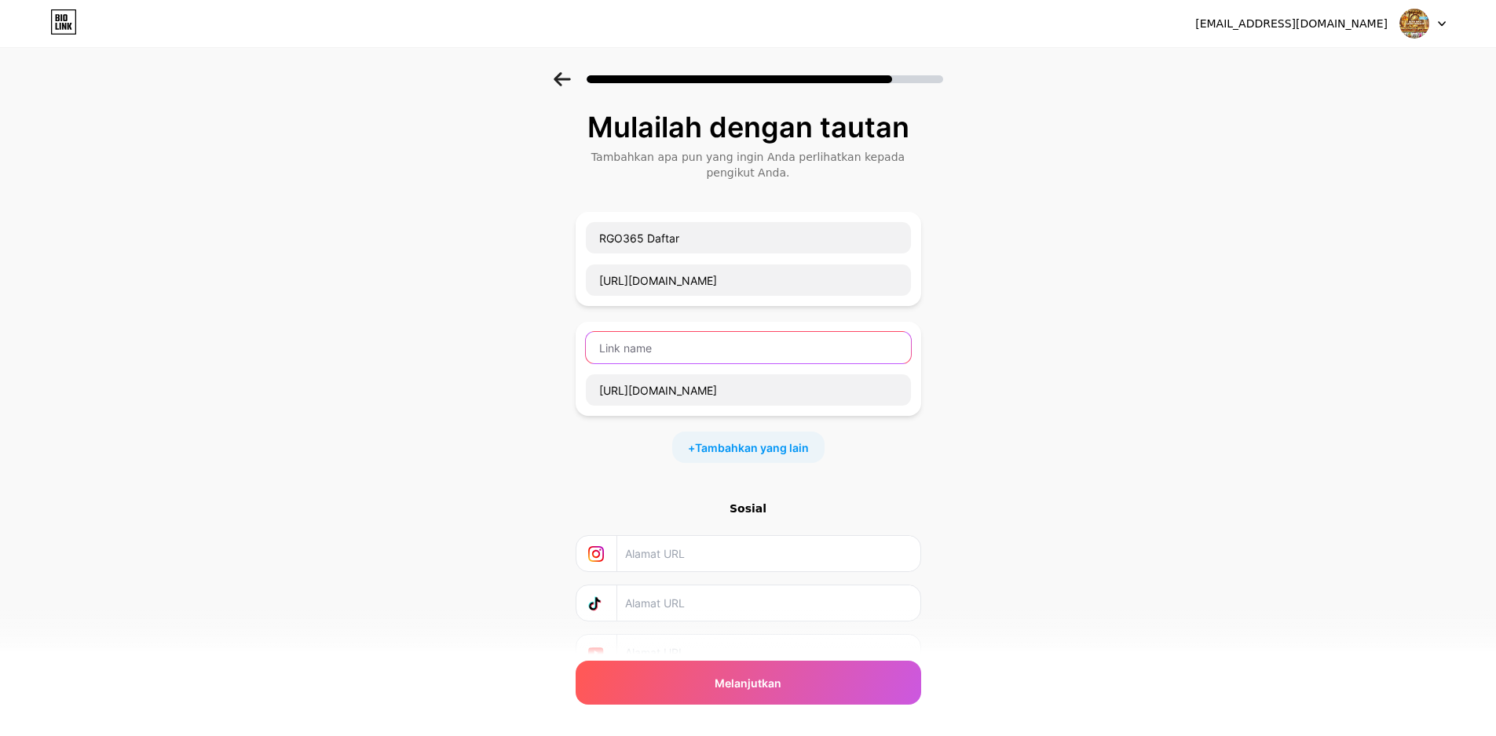
click at [709, 347] on input "text" at bounding box center [748, 347] width 325 height 31
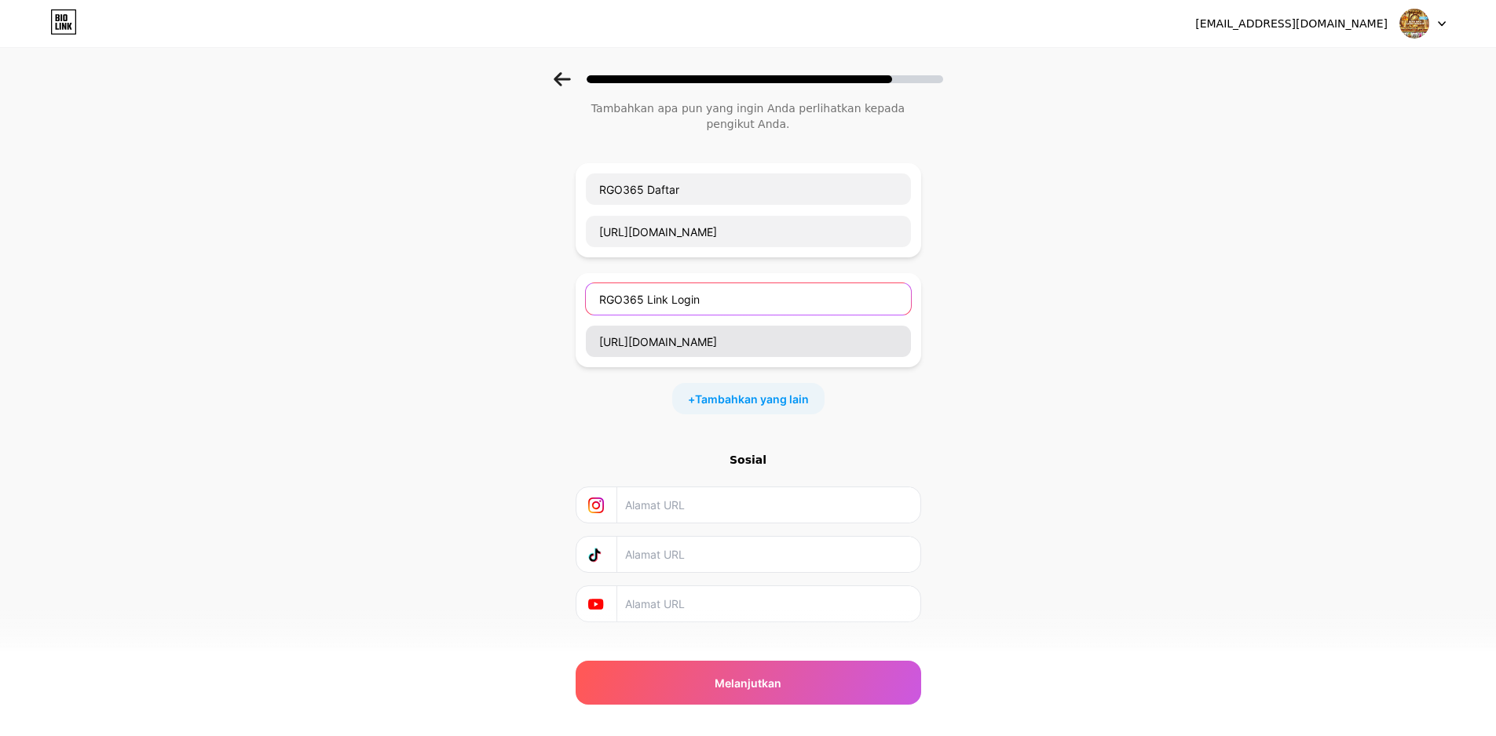
scroll to position [76, 0]
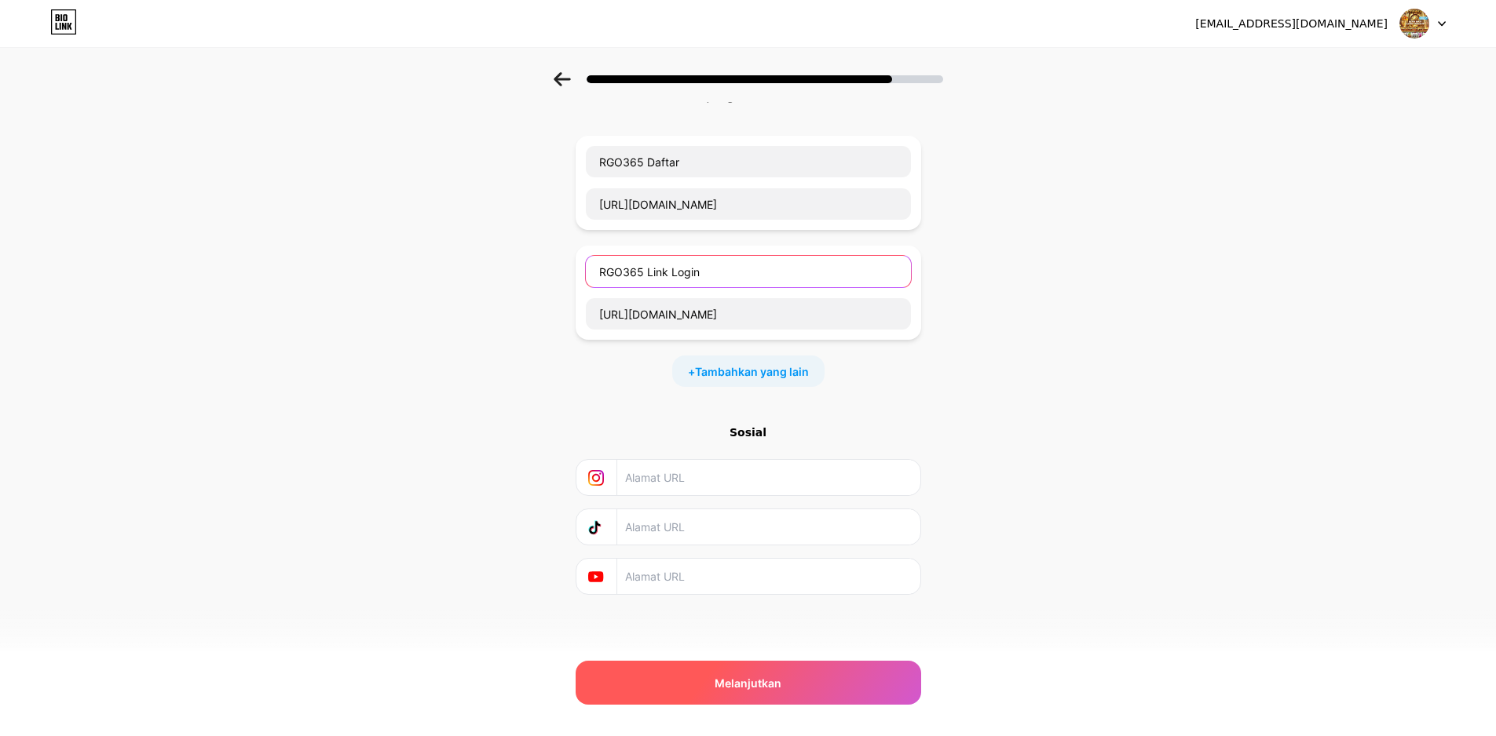
type input "RGO365 Link Login"
click at [770, 683] on font "Melanjutkan" at bounding box center [747, 683] width 67 height 13
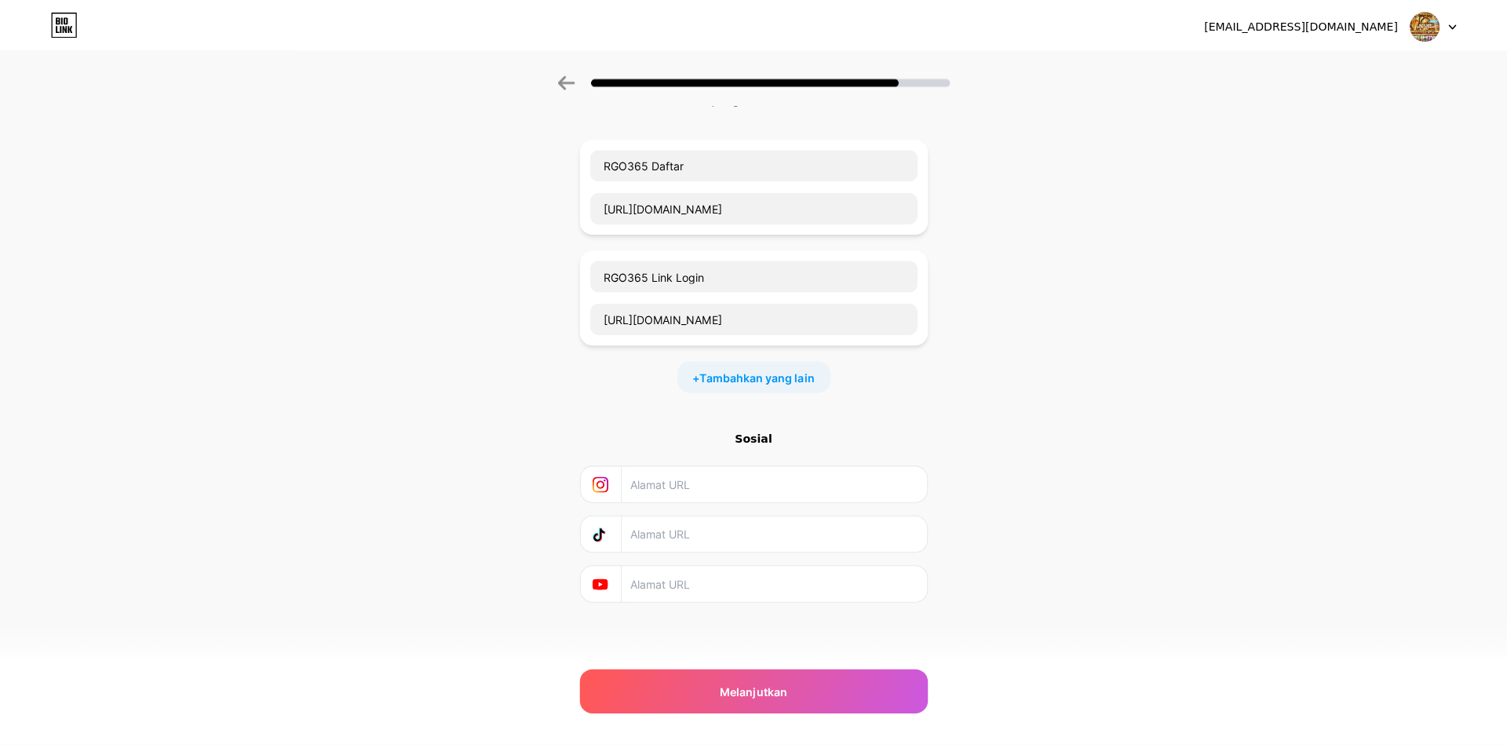
scroll to position [0, 0]
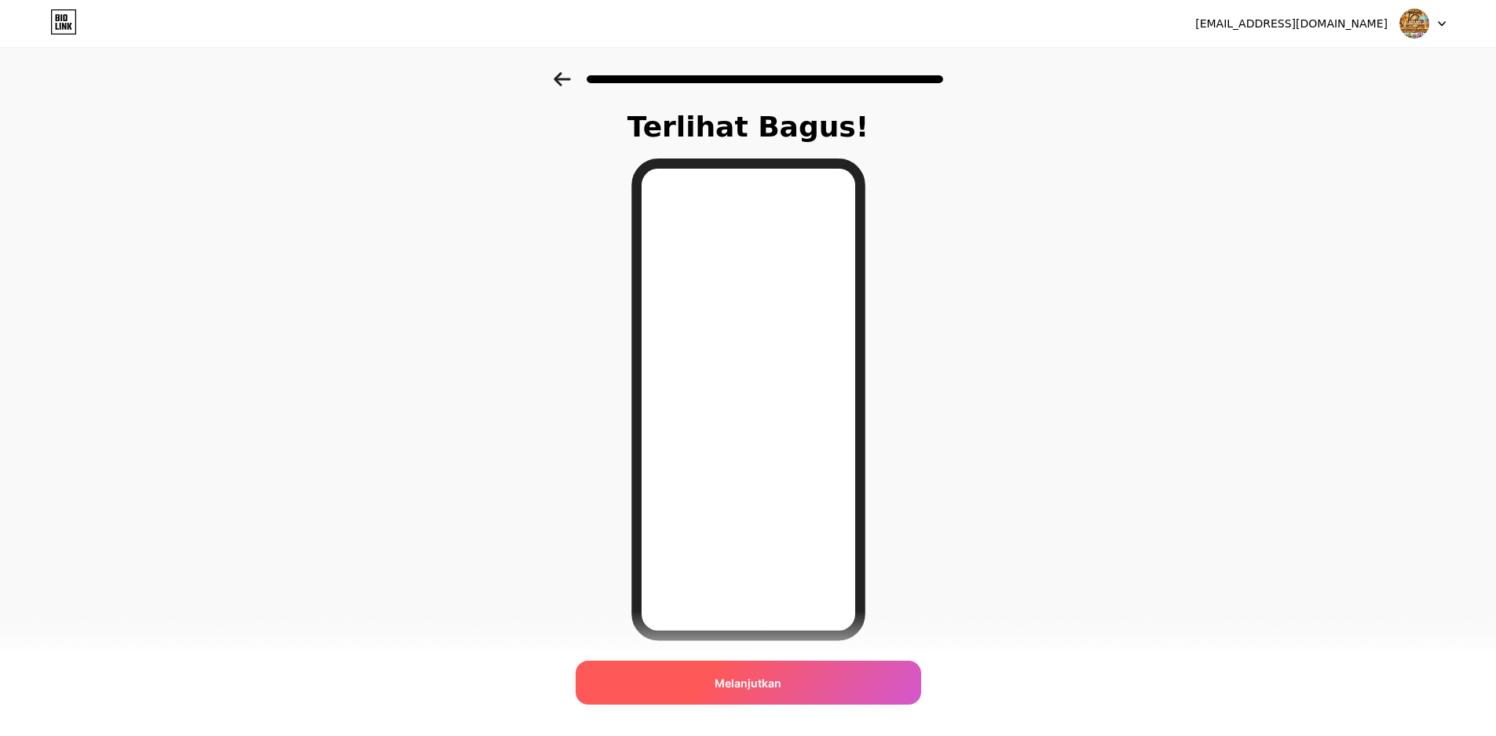
click at [821, 690] on div "Melanjutkan" at bounding box center [747, 683] width 345 height 44
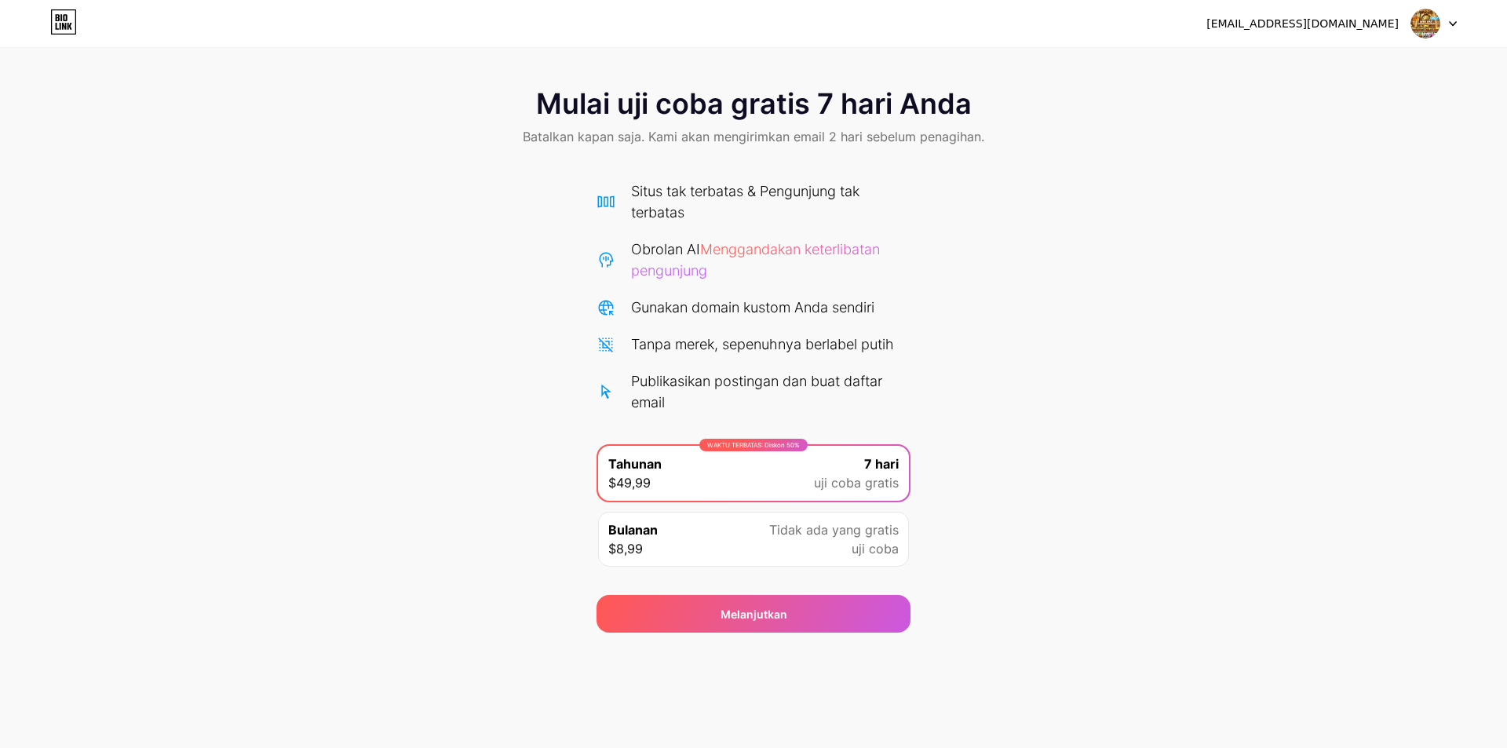
click at [1453, 27] on div at bounding box center [1435, 23] width 46 height 28
click at [771, 616] on font "Melanjutkan" at bounding box center [754, 614] width 67 height 13
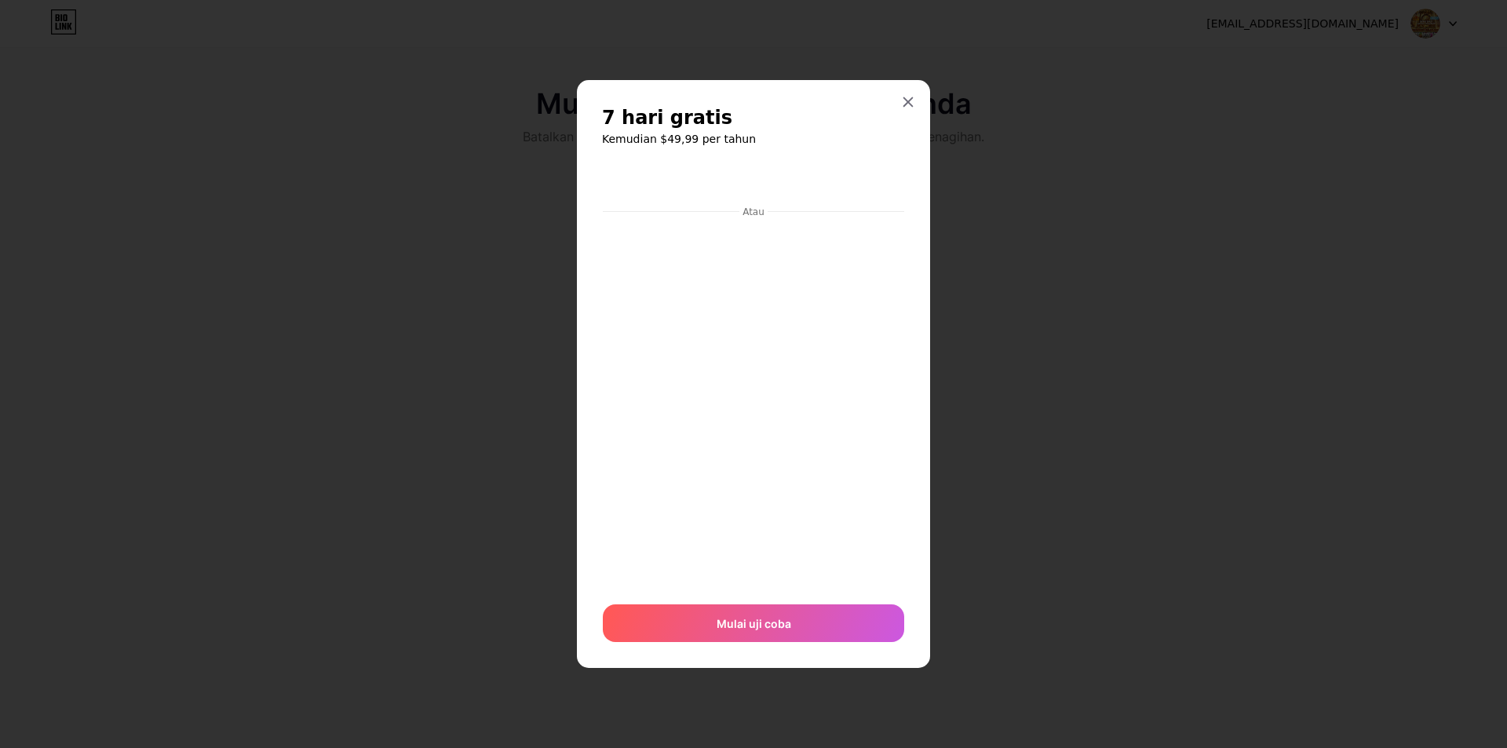
click at [915, 95] on div at bounding box center [908, 102] width 28 height 28
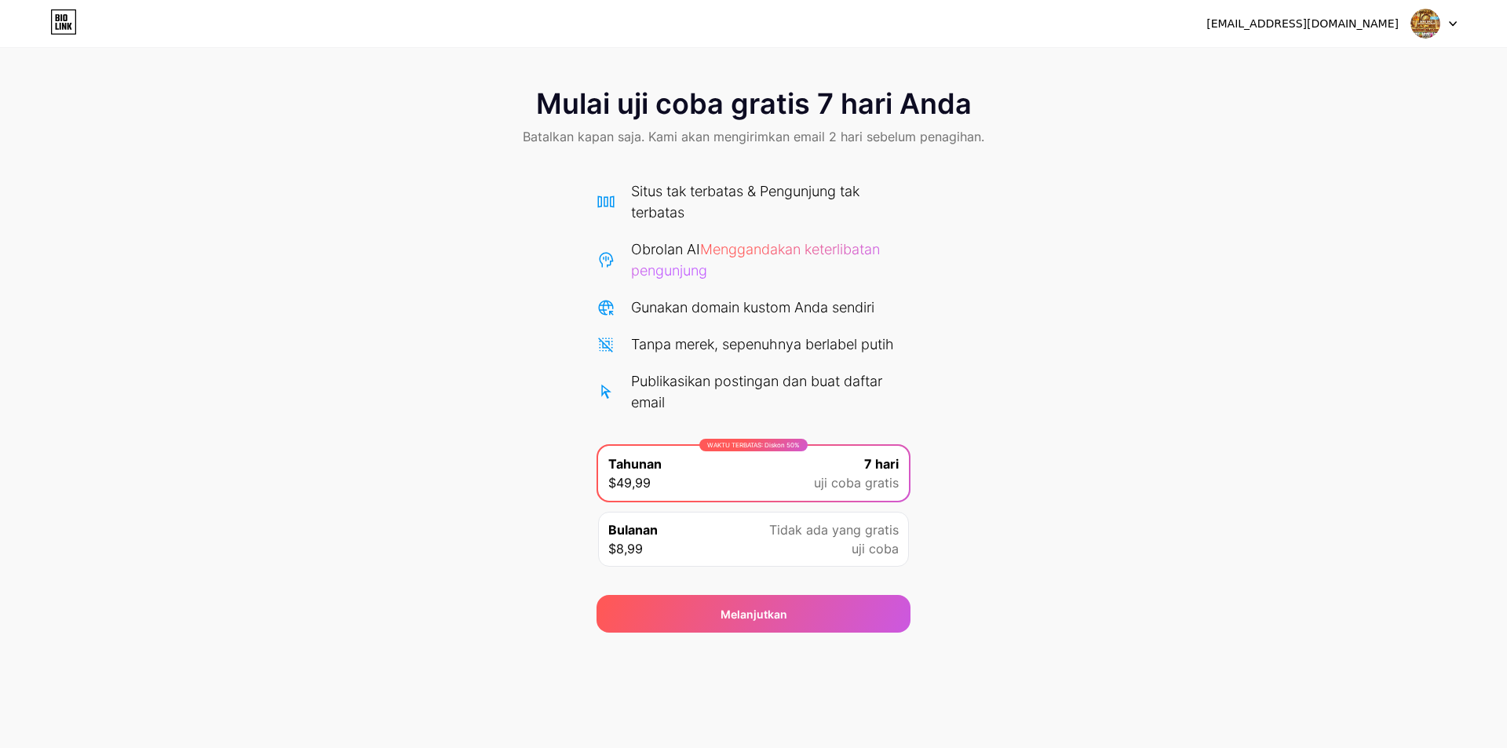
click at [61, 19] on icon at bounding box center [61, 17] width 2 height 7
click at [63, 22] on icon at bounding box center [63, 21] width 27 height 25
click at [865, 479] on font "uji coba gratis" at bounding box center [856, 483] width 85 height 16
click at [824, 627] on div "Melanjutkan" at bounding box center [754, 614] width 314 height 38
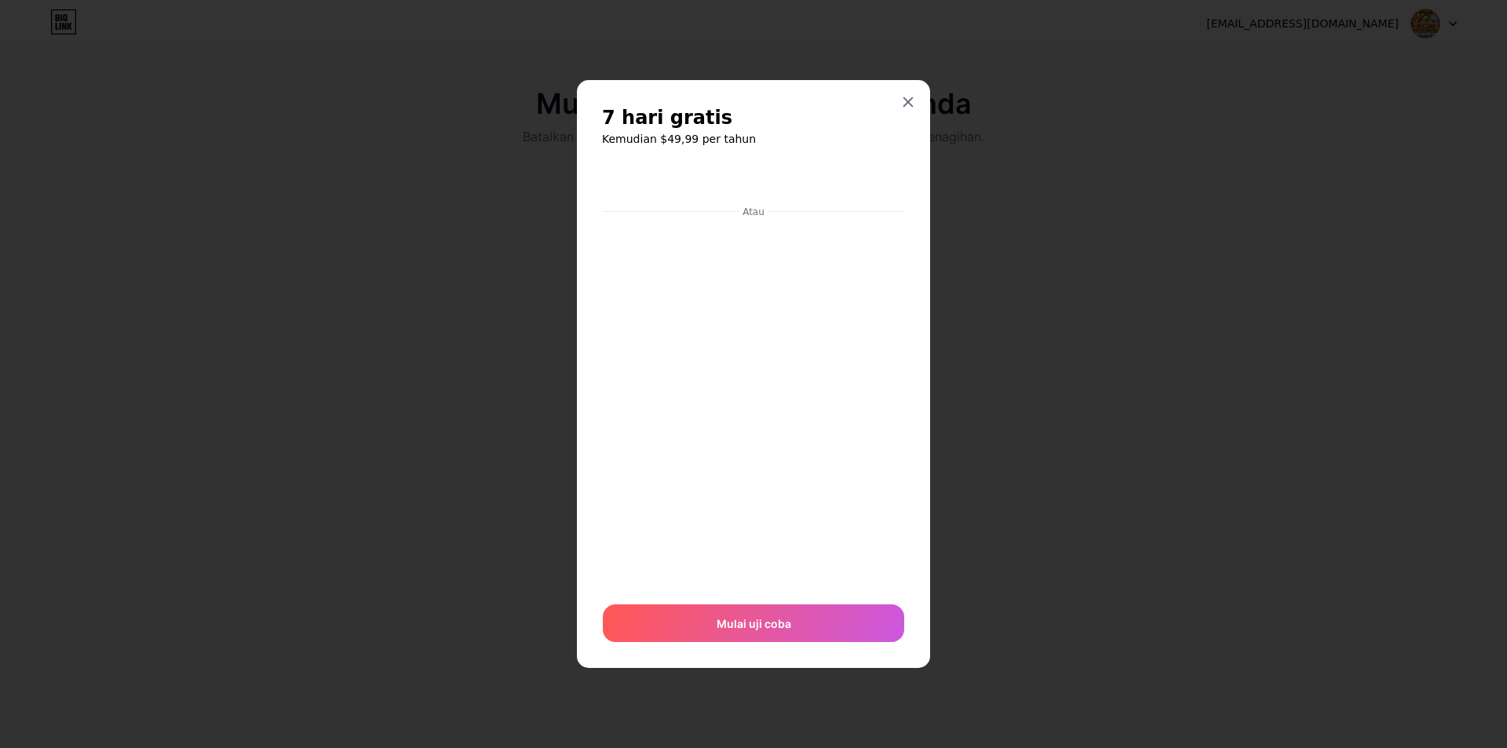
click at [824, 627] on div "Mulai uji coba" at bounding box center [753, 624] width 301 height 38
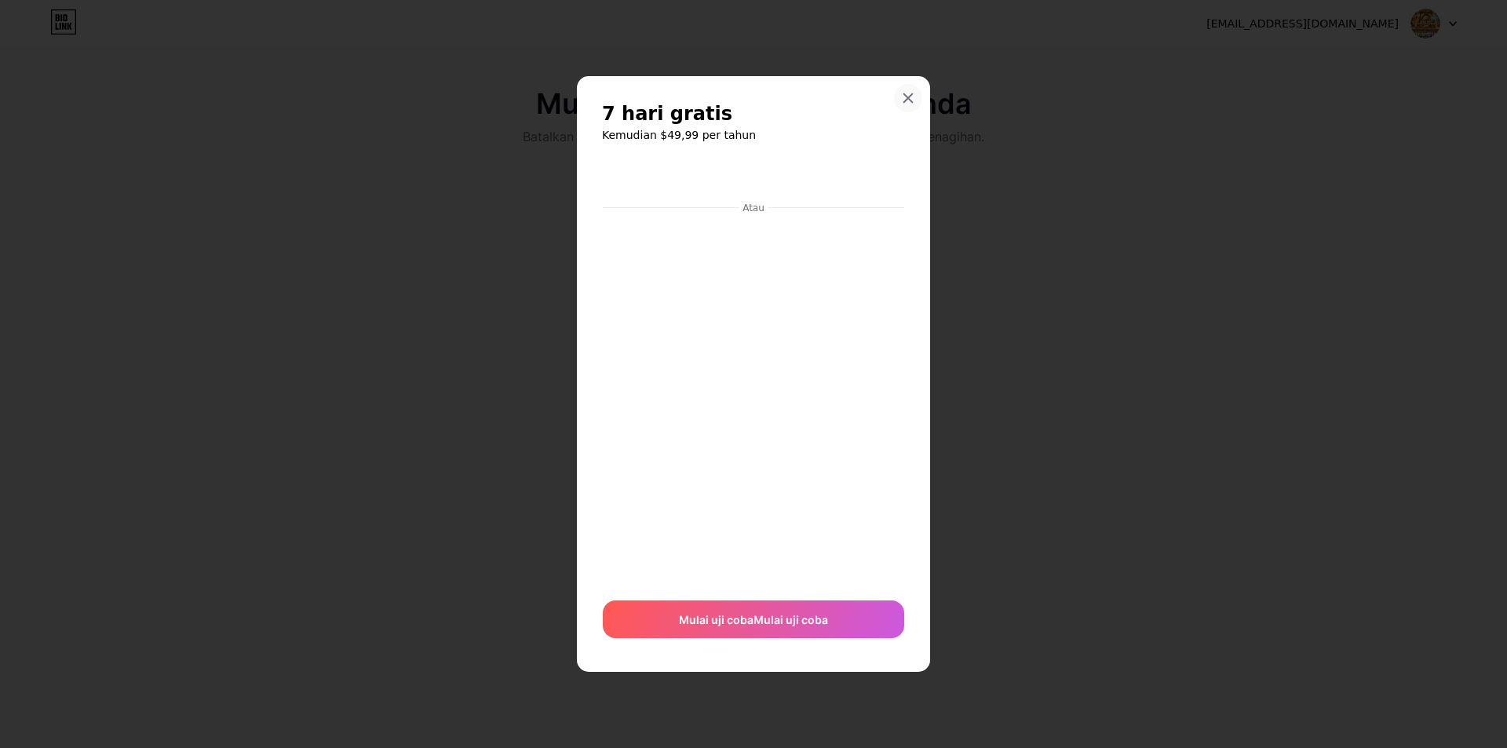
click at [917, 100] on div at bounding box center [908, 98] width 28 height 28
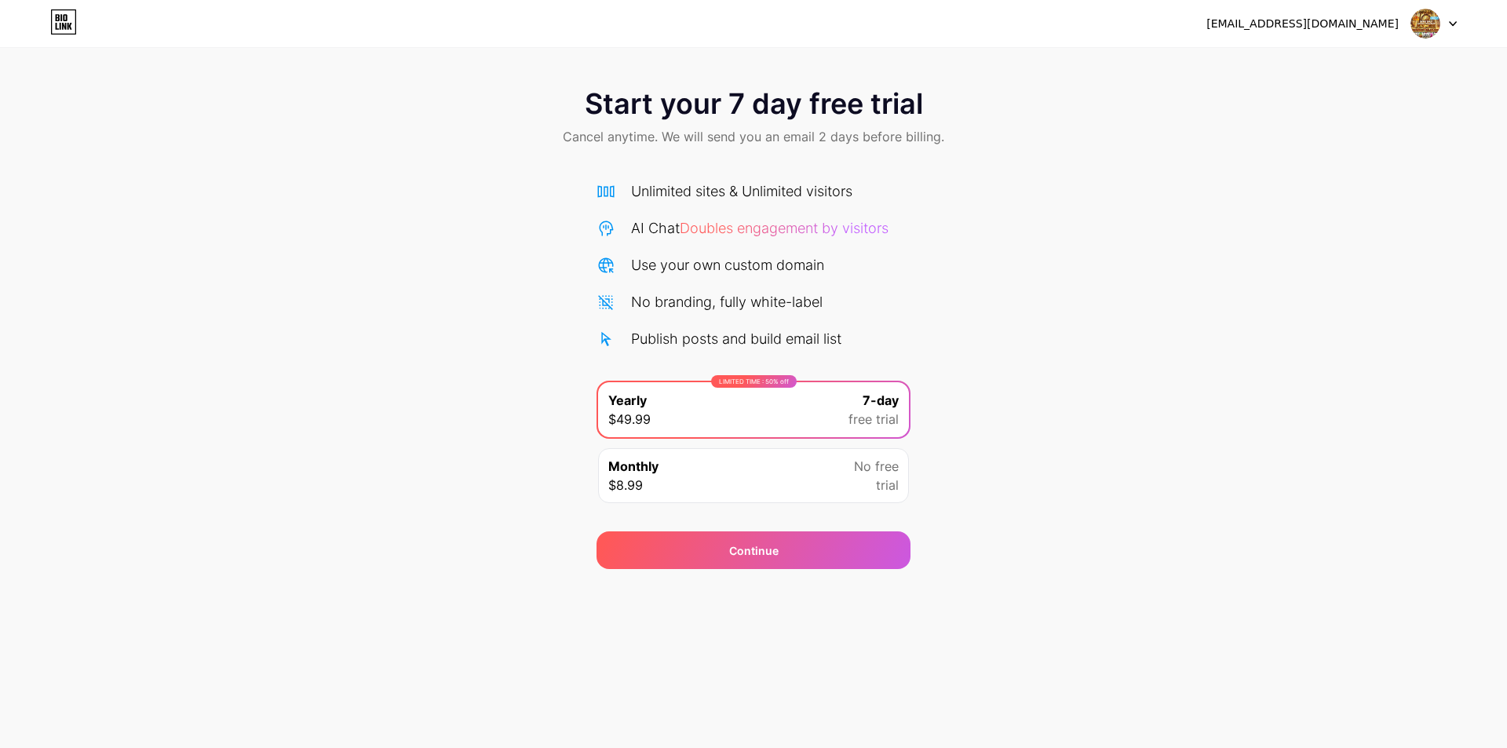
click at [1448, 26] on div at bounding box center [1435, 23] width 46 height 28
click at [1349, 27] on div "[EMAIL_ADDRESS][DOMAIN_NAME]" at bounding box center [1303, 24] width 192 height 16
click at [67, 16] on icon at bounding box center [65, 17] width 4 height 7
click at [1433, 27] on img at bounding box center [1426, 24] width 30 height 30
click at [1449, 21] on div at bounding box center [1435, 23] width 46 height 28
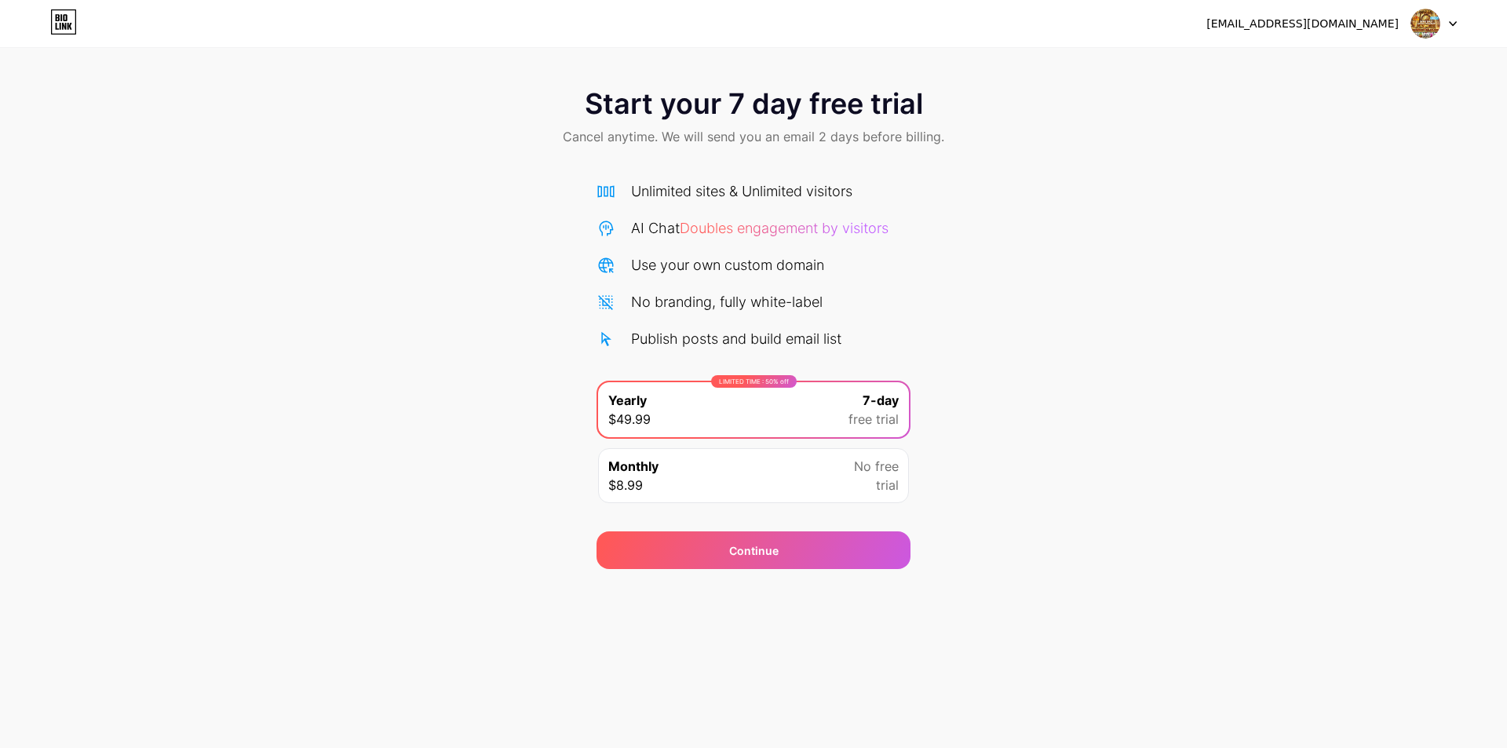
click at [1450, 22] on icon at bounding box center [1453, 24] width 6 height 4
click at [1143, 127] on div "Start your 7 day free trial Cancel anytime. We will send you an email 2 days be…" at bounding box center [753, 118] width 1507 height 93
click at [1456, 27] on div at bounding box center [1435, 23] width 46 height 28
click at [1339, 63] on li "Logout" at bounding box center [1359, 64] width 195 height 42
click at [1283, 64] on li "Logout" at bounding box center [1359, 64] width 195 height 42
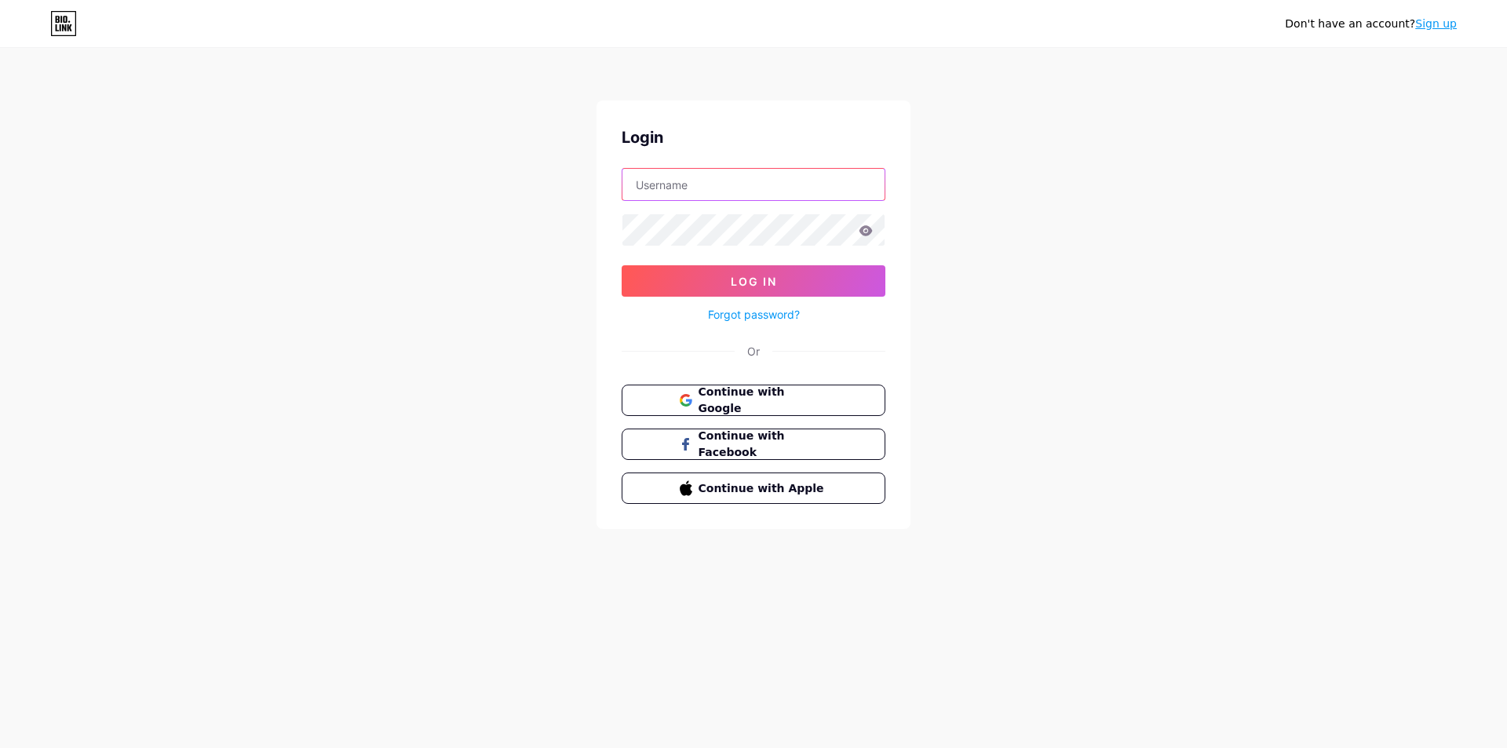
click at [729, 192] on input "text" at bounding box center [754, 184] width 262 height 31
paste input "[EMAIL_ADDRESS][DOMAIN_NAME]"
type input "[EMAIL_ADDRESS][DOMAIN_NAME]"
click at [734, 269] on button "Log In" at bounding box center [754, 280] width 264 height 31
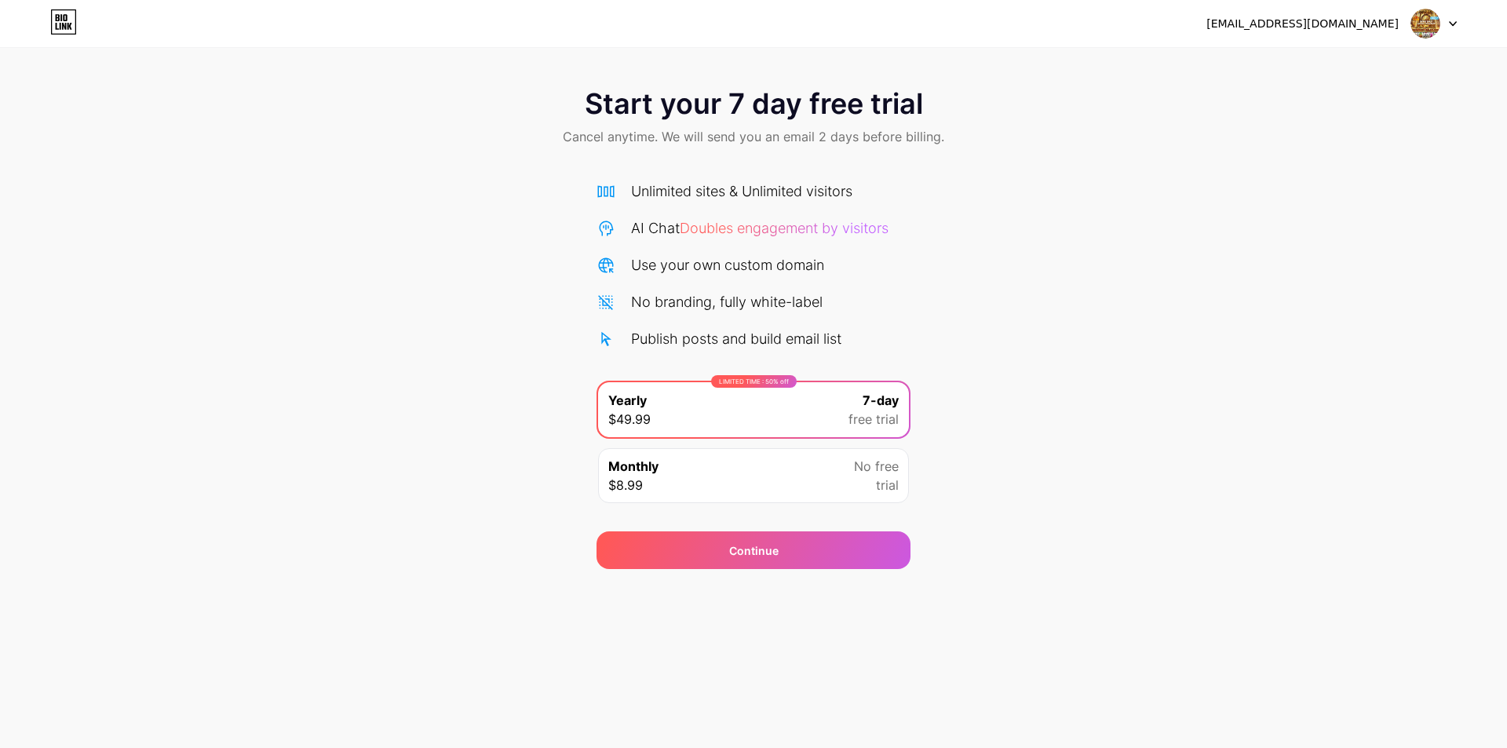
click at [1456, 27] on div at bounding box center [1435, 23] width 46 height 28
click at [59, 28] on icon at bounding box center [63, 21] width 27 height 25
click at [771, 535] on div "Continue" at bounding box center [754, 551] width 314 height 38
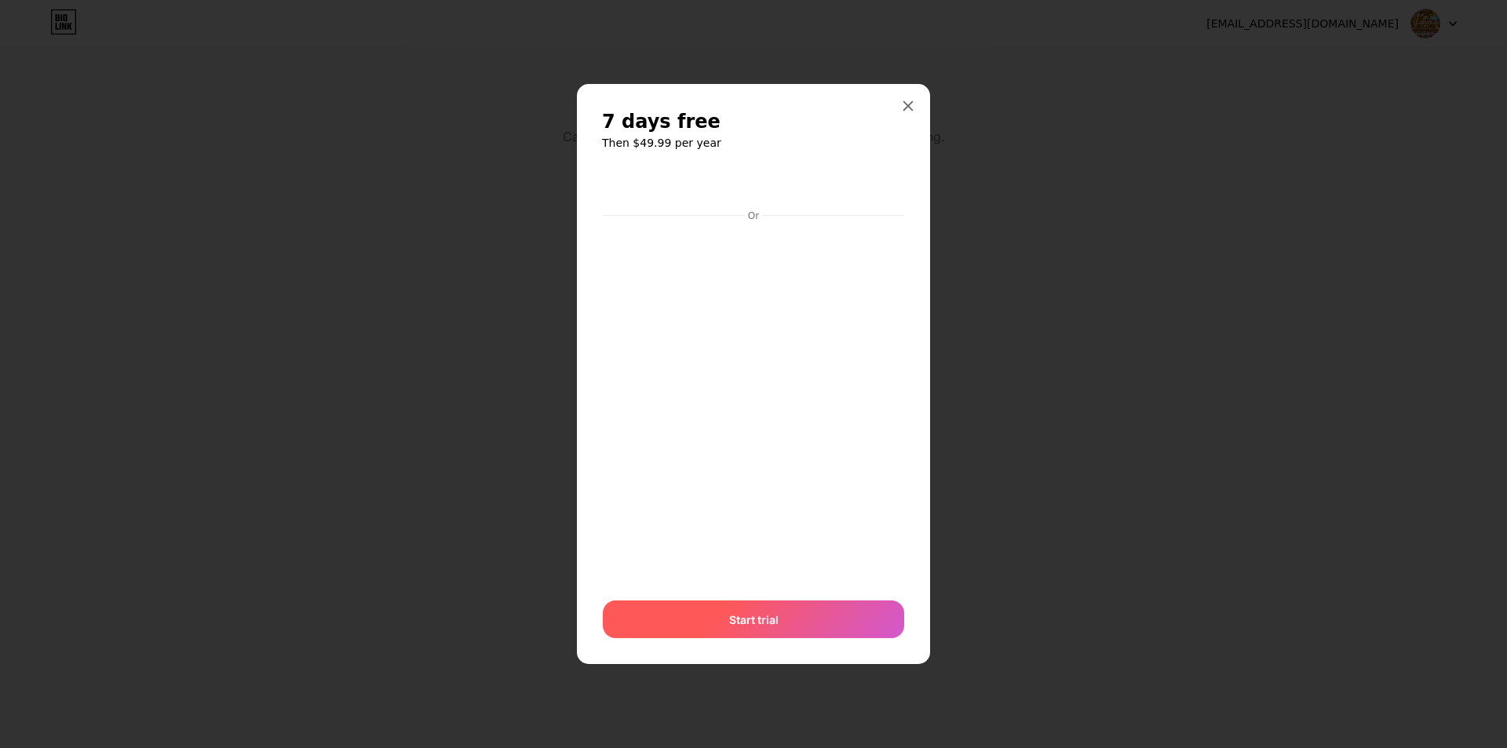
click at [776, 623] on span "Start trial" at bounding box center [753, 620] width 49 height 16
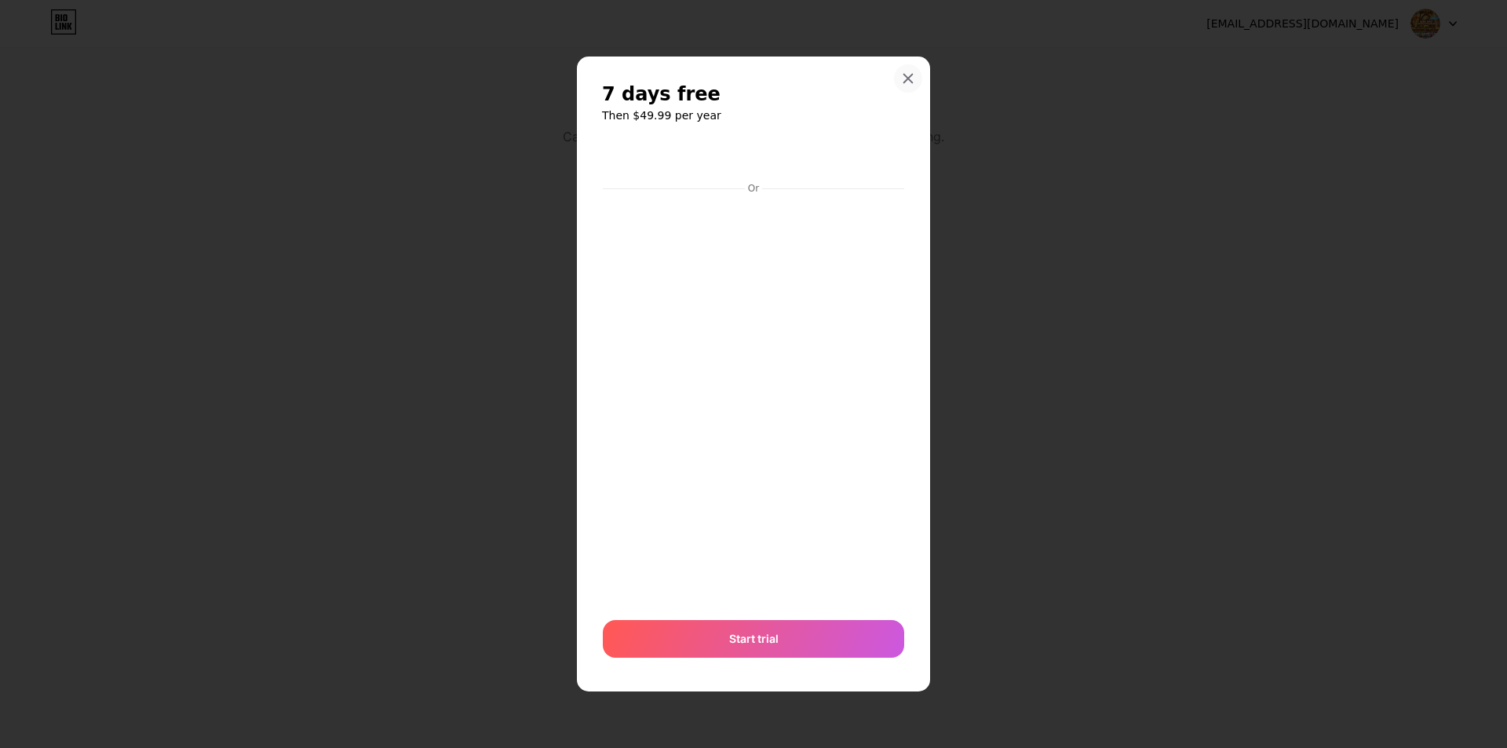
click at [901, 82] on div at bounding box center [908, 78] width 28 height 28
